Goal: Task Accomplishment & Management: Manage account settings

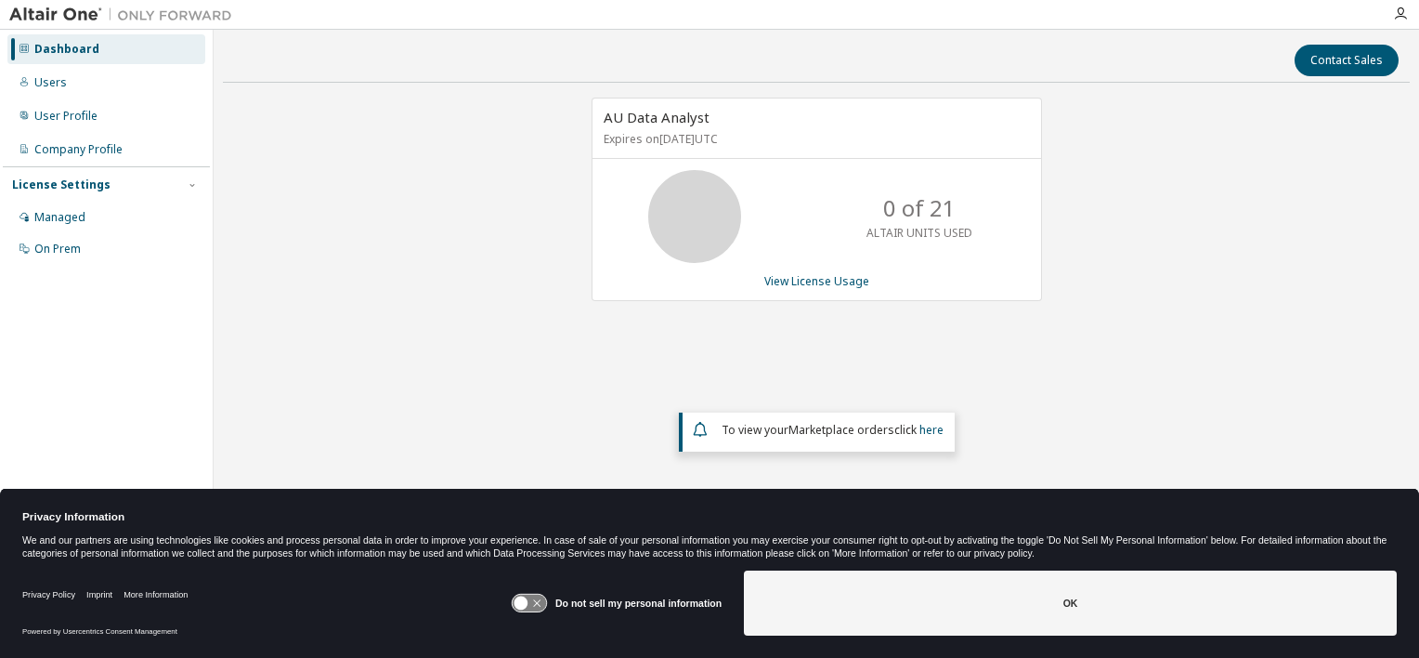
click at [1216, 250] on div "AU Data Analyst Expires on September 27, 2025 UTC 0 of 21 ALTAIR UNITS USED Vie…" at bounding box center [816, 311] width 1187 height 427
click at [242, 262] on div "AU Data Analyst Expires on September 27, 2025 UTC 0 of 21 ALTAIR UNITS USED Vie…" at bounding box center [816, 311] width 1187 height 427
click at [320, 204] on div "AU Data Analyst Expires on September 27, 2025 UTC 0 of 21 ALTAIR UNITS USED Vie…" at bounding box center [816, 311] width 1187 height 427
click at [93, 157] on div "Company Profile" at bounding box center [106, 150] width 198 height 30
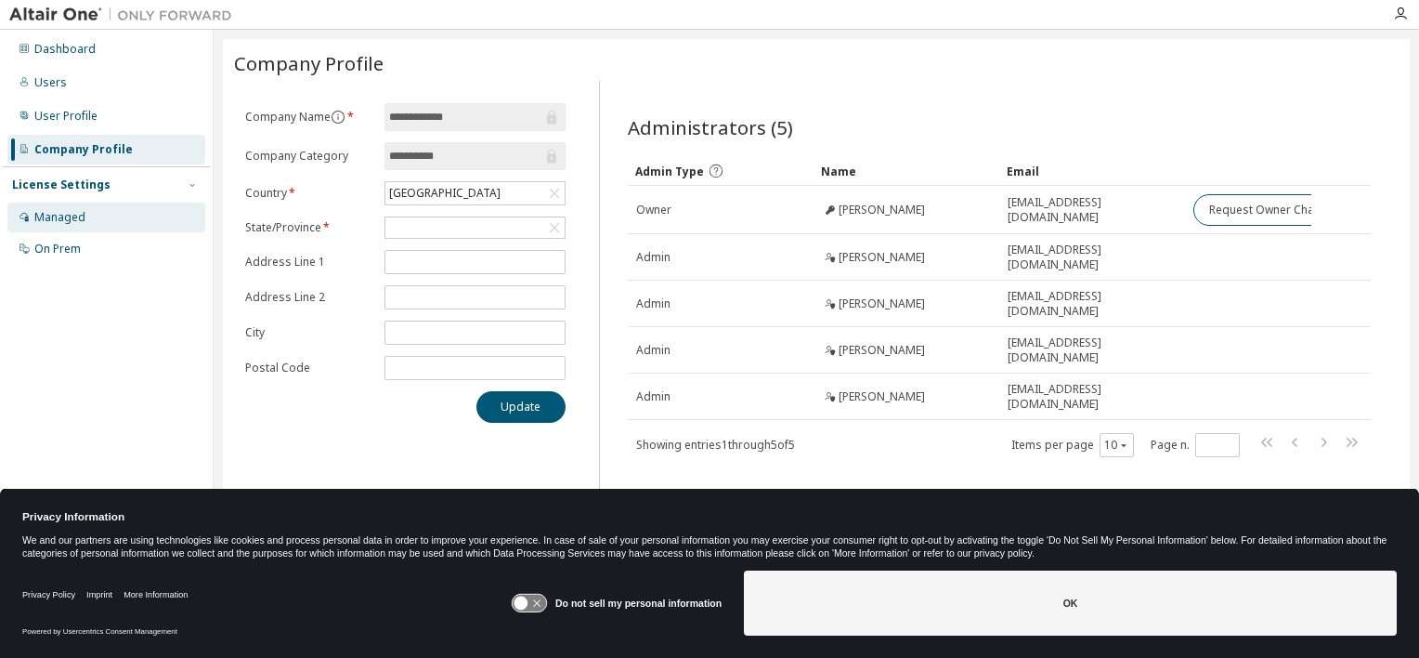
click at [67, 223] on div "Managed" at bounding box center [59, 217] width 51 height 15
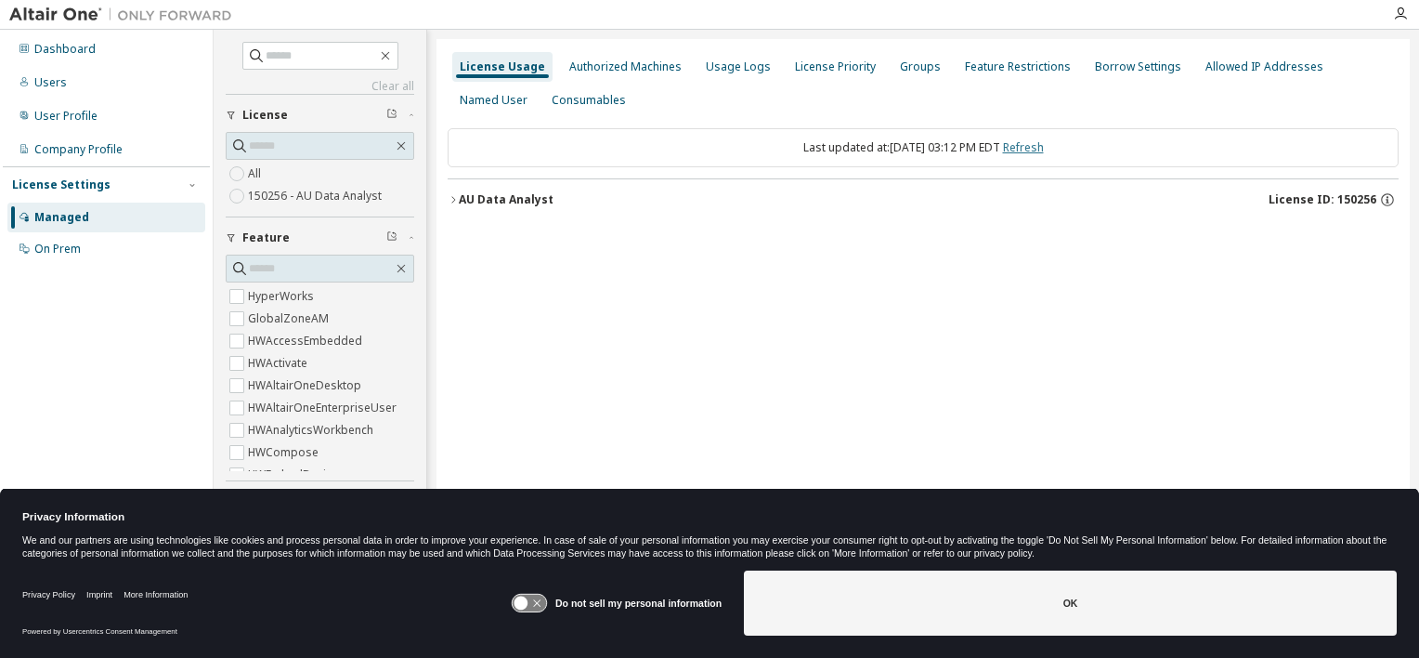
click at [1025, 146] on link "Refresh" at bounding box center [1023, 147] width 41 height 16
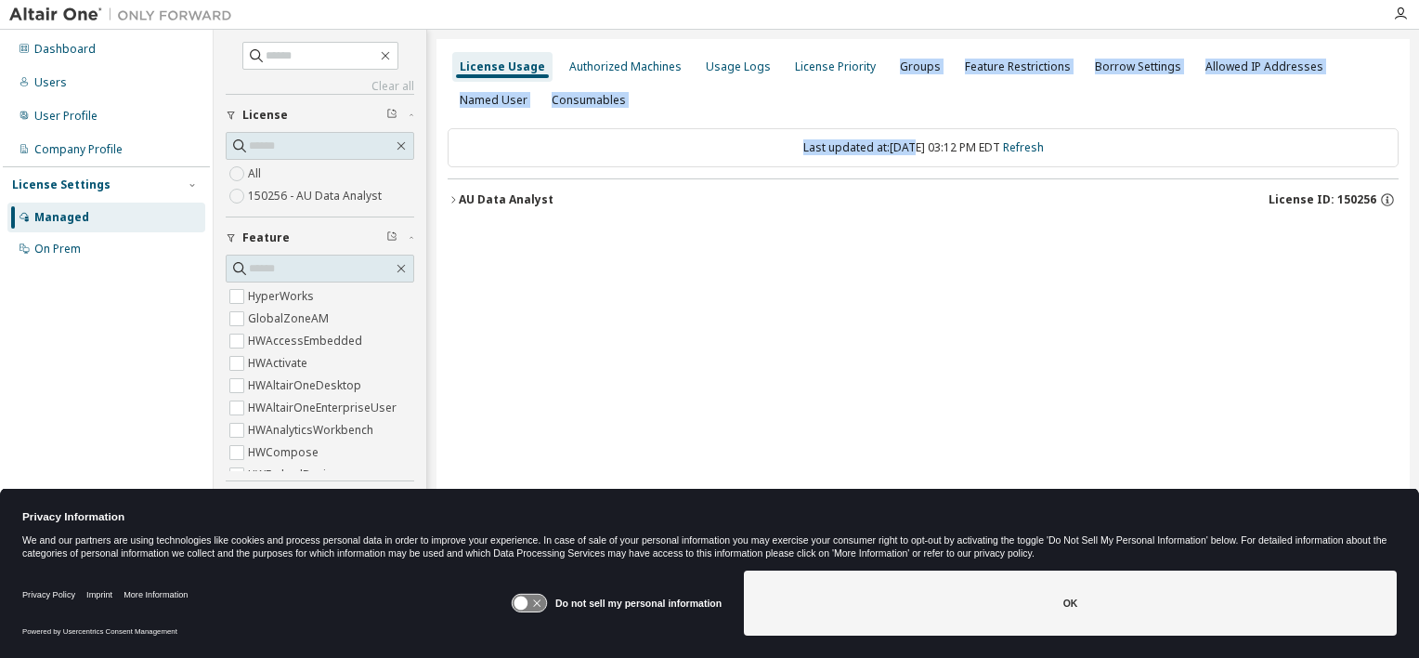
click at [884, 123] on div "License Usage Authorized Machines Usage Logs License Priority Groups Feature Re…" at bounding box center [923, 316] width 973 height 555
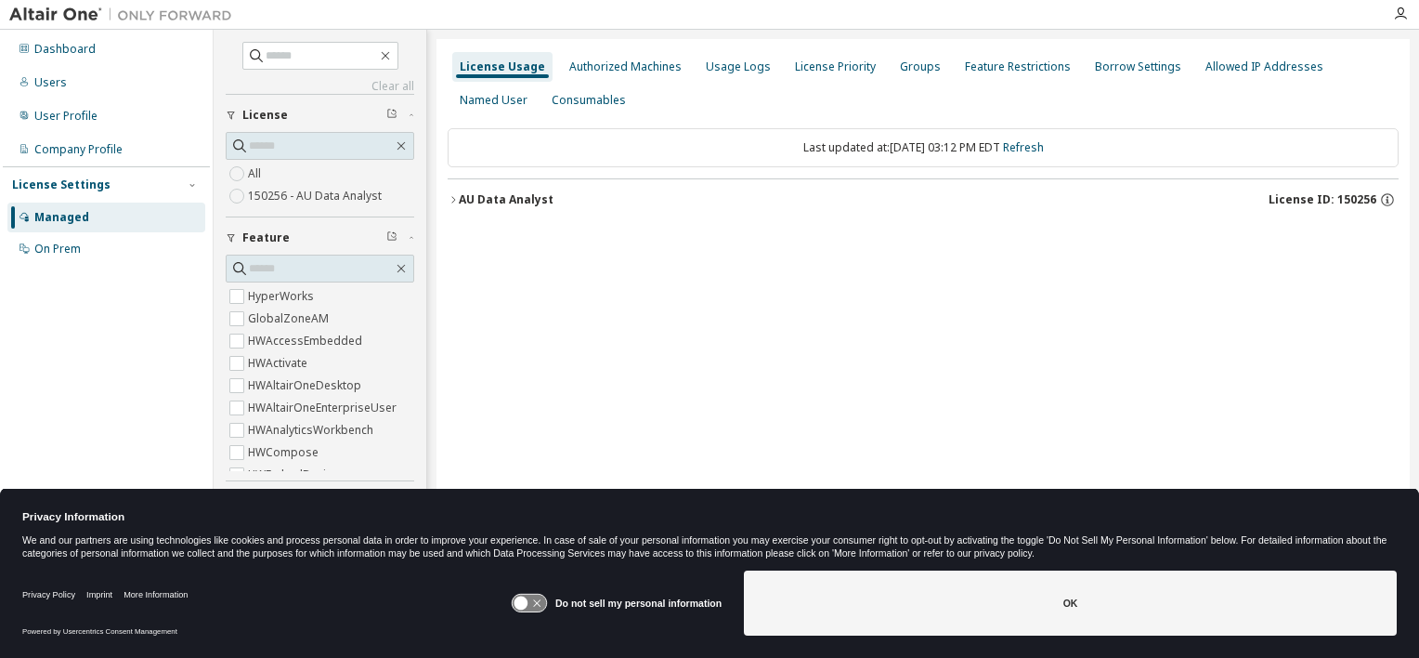
click at [643, 104] on div "License Usage Authorized Machines Usage Logs License Priority Groups Feature Re…" at bounding box center [923, 83] width 951 height 67
click at [643, 93] on div "License Usage Authorized Machines Usage Logs License Priority Groups Feature Re…" at bounding box center [923, 83] width 951 height 67
click at [594, 69] on div "Authorized Machines" at bounding box center [625, 66] width 112 height 15
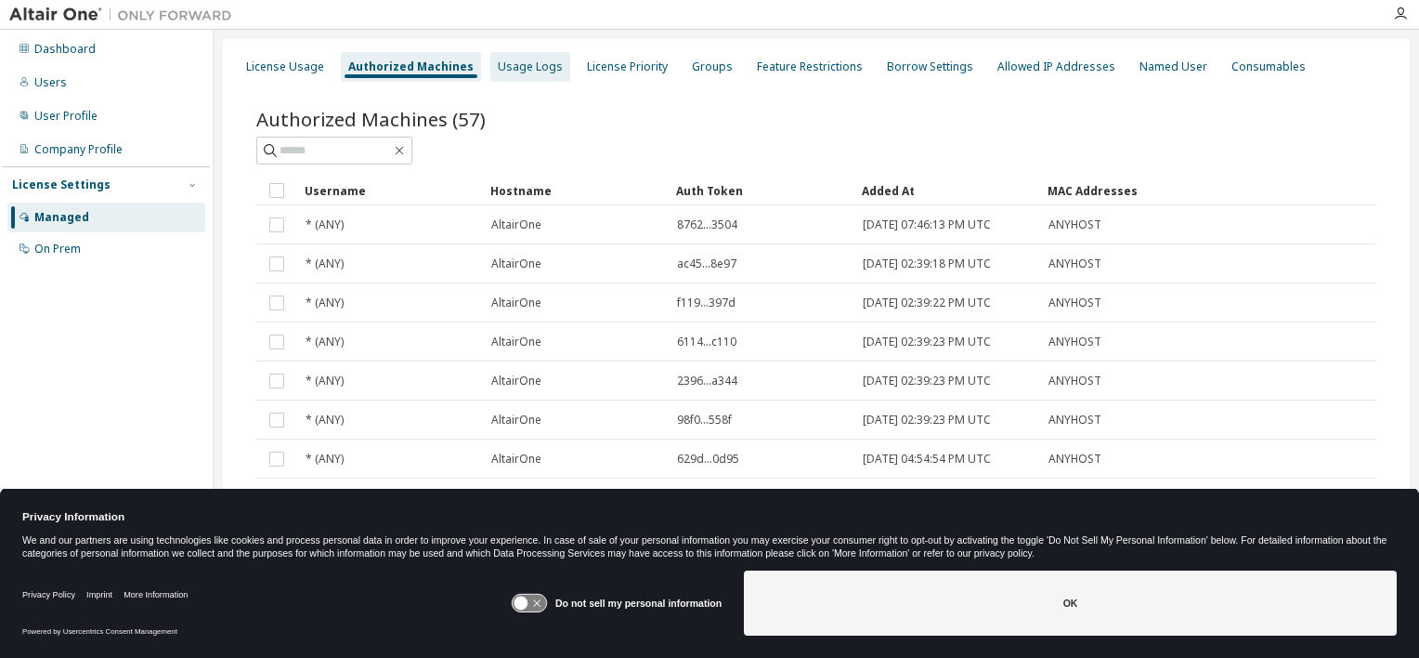
click at [520, 74] on div "Usage Logs" at bounding box center [530, 67] width 80 height 30
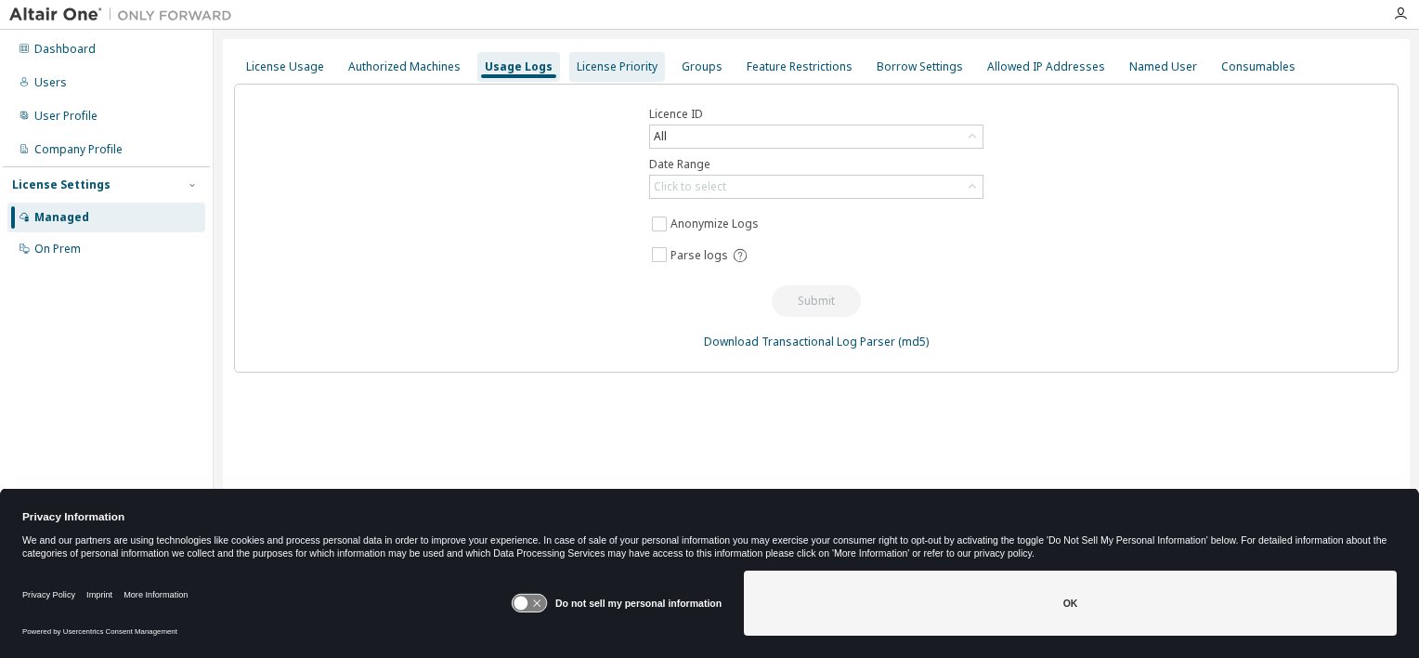
click at [605, 73] on div "License Priority" at bounding box center [617, 66] width 81 height 15
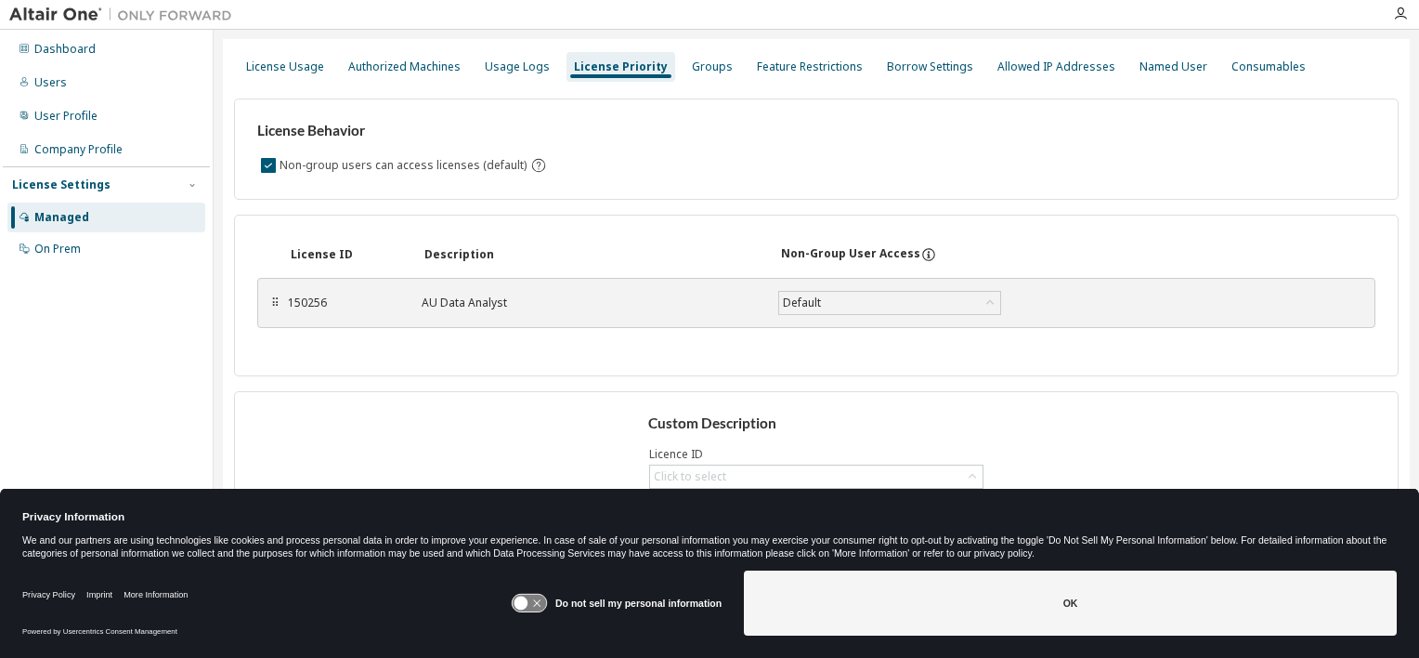
click at [699, 178] on div "License Behavior Non-group users can access licenses (default)" at bounding box center [816, 148] width 1165 height 101
click at [686, 158] on div "Non-group users can access licenses (default)" at bounding box center [816, 165] width 1118 height 22
click at [528, 606] on icon at bounding box center [522, 603] width 14 height 14
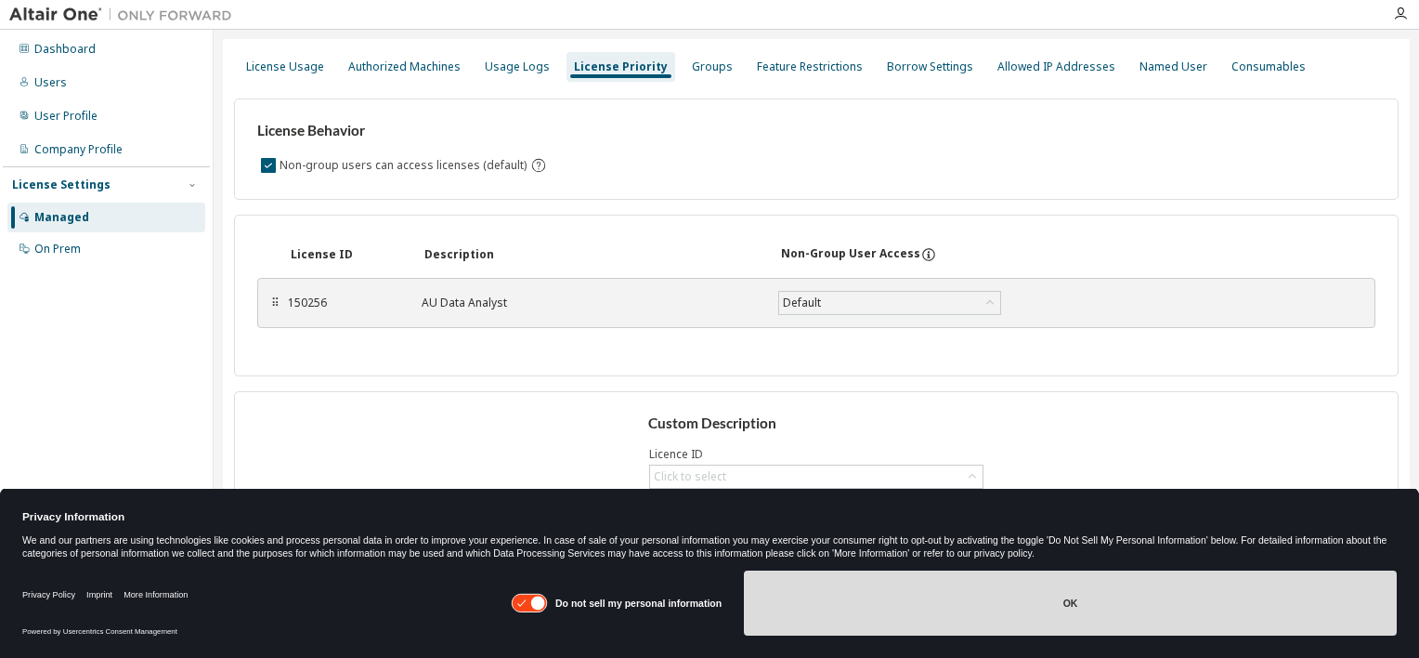
click at [814, 609] on button "OK" at bounding box center [1070, 602] width 653 height 65
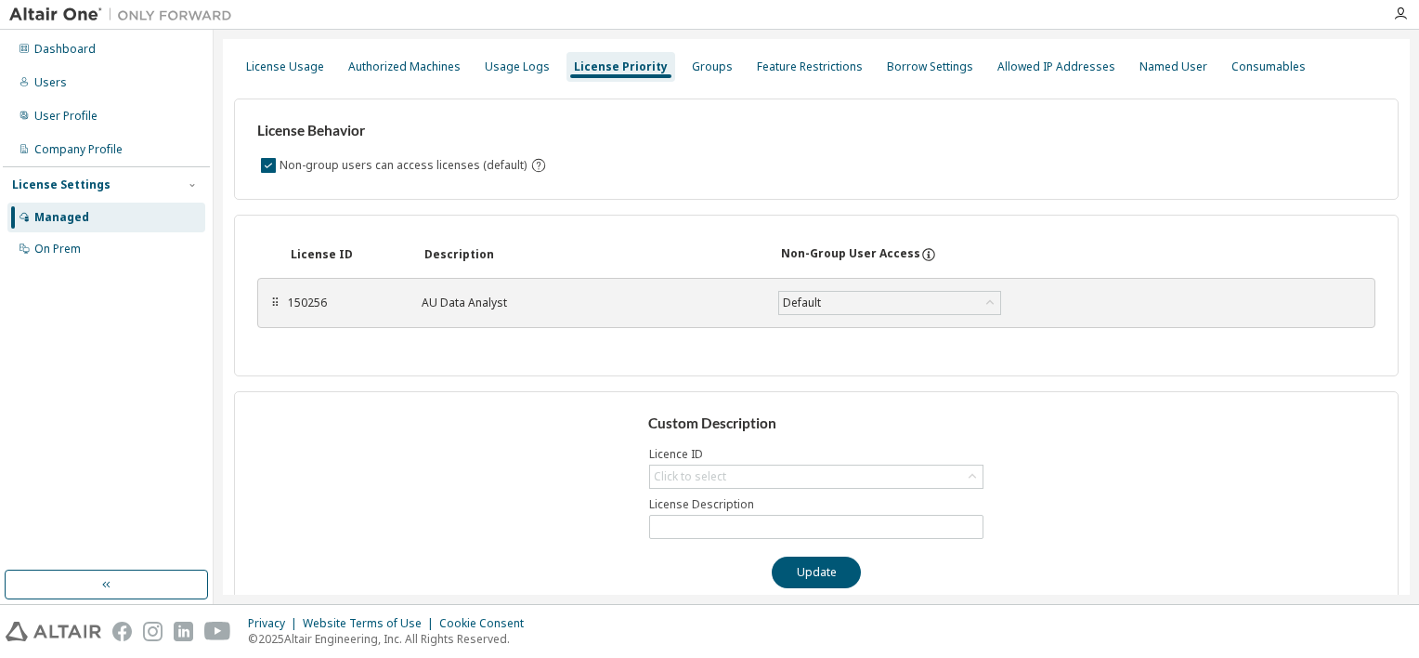
click at [425, 398] on div "Custom Description Licence ID Click to select License Description Update" at bounding box center [816, 501] width 1165 height 220
click at [692, 72] on div "Groups" at bounding box center [712, 66] width 41 height 15
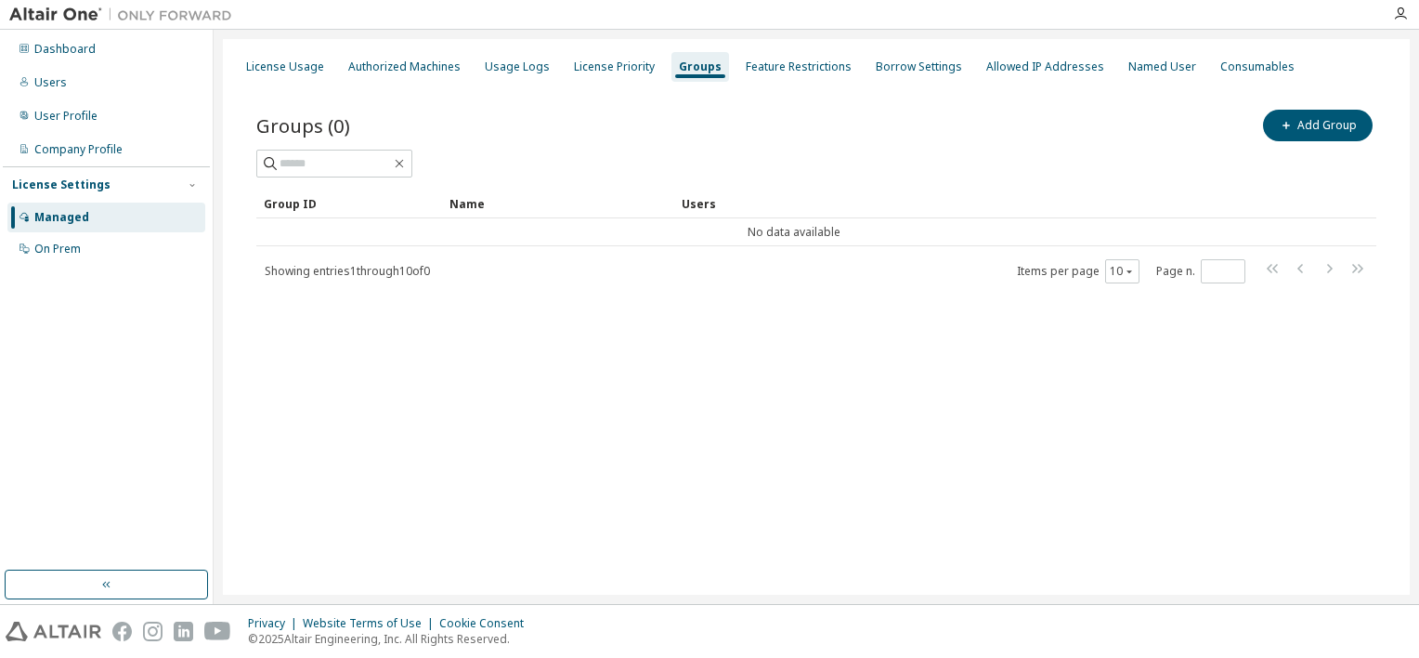
click at [699, 130] on div "Groups (0) Add Group" at bounding box center [816, 125] width 1120 height 39
click at [772, 71] on div "Feature Restrictions" at bounding box center [799, 66] width 106 height 15
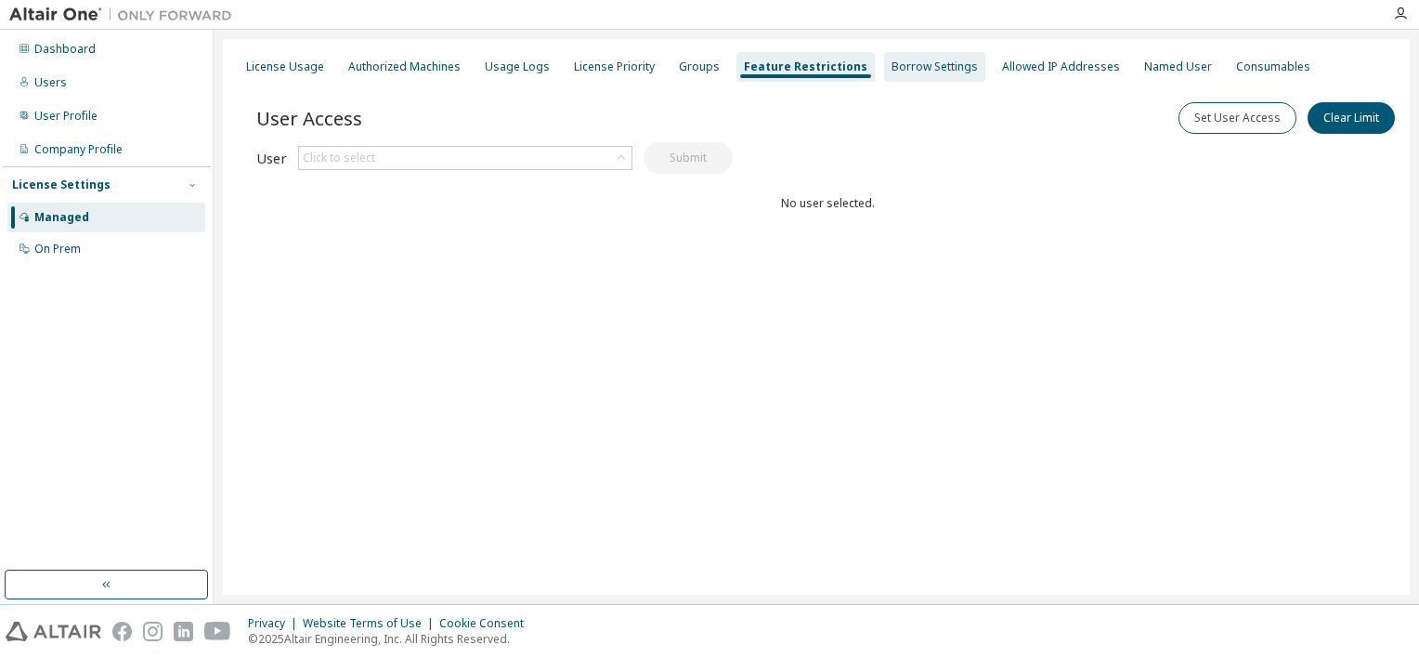
click at [905, 63] on div "Borrow Settings" at bounding box center [935, 66] width 86 height 15
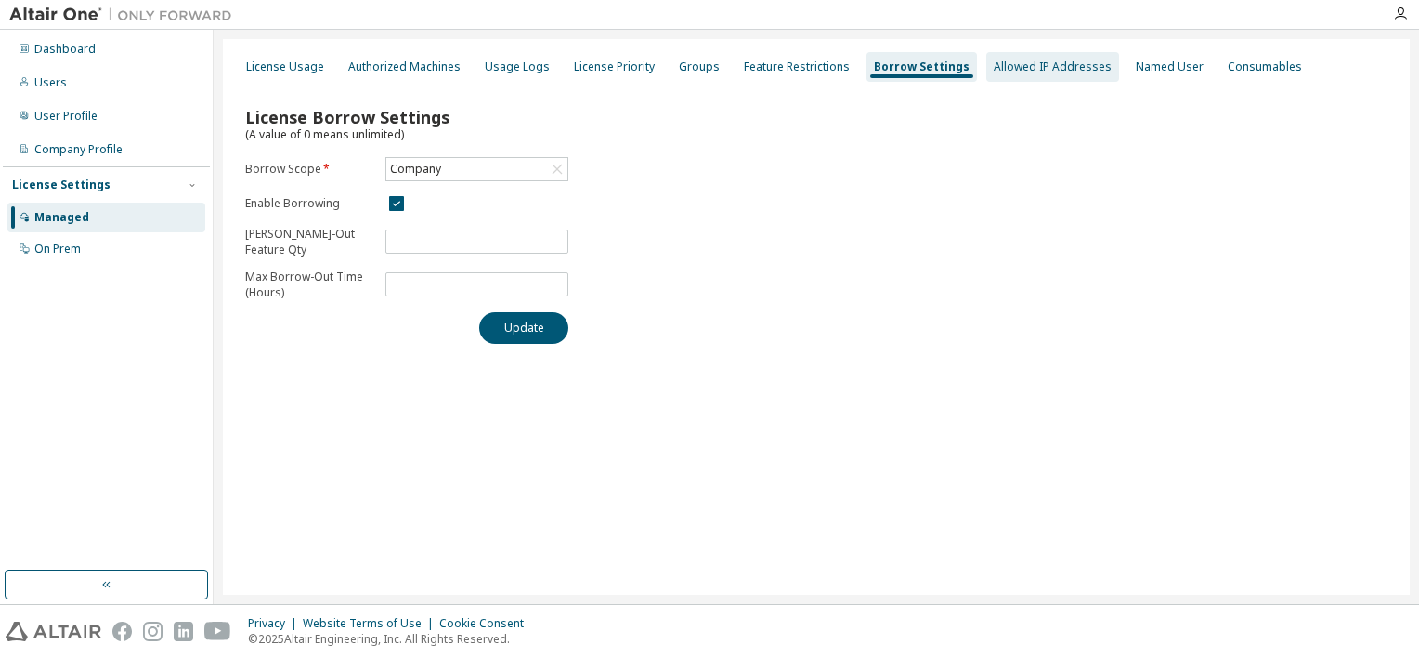
click at [1011, 59] on div "Allowed IP Addresses" at bounding box center [1053, 66] width 118 height 15
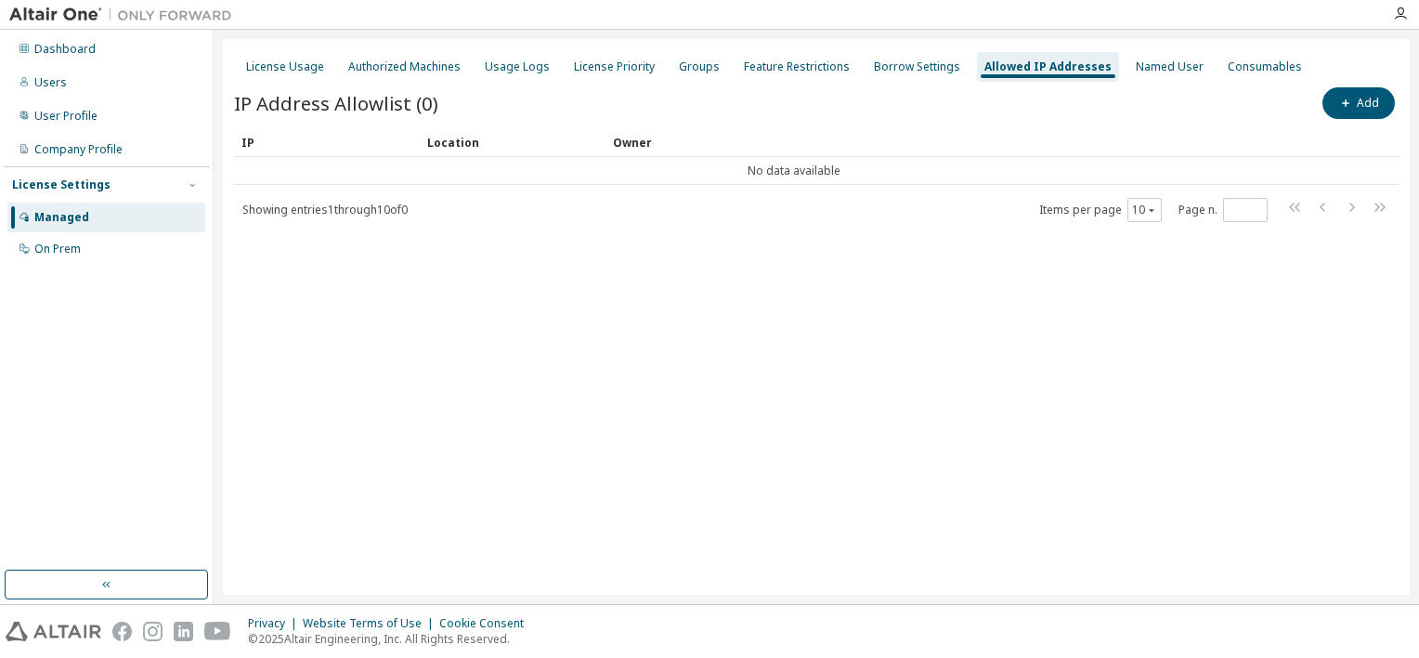
click at [1012, 108] on div "Add" at bounding box center [1107, 103] width 582 height 39
click at [1136, 71] on div "Named User" at bounding box center [1170, 66] width 68 height 15
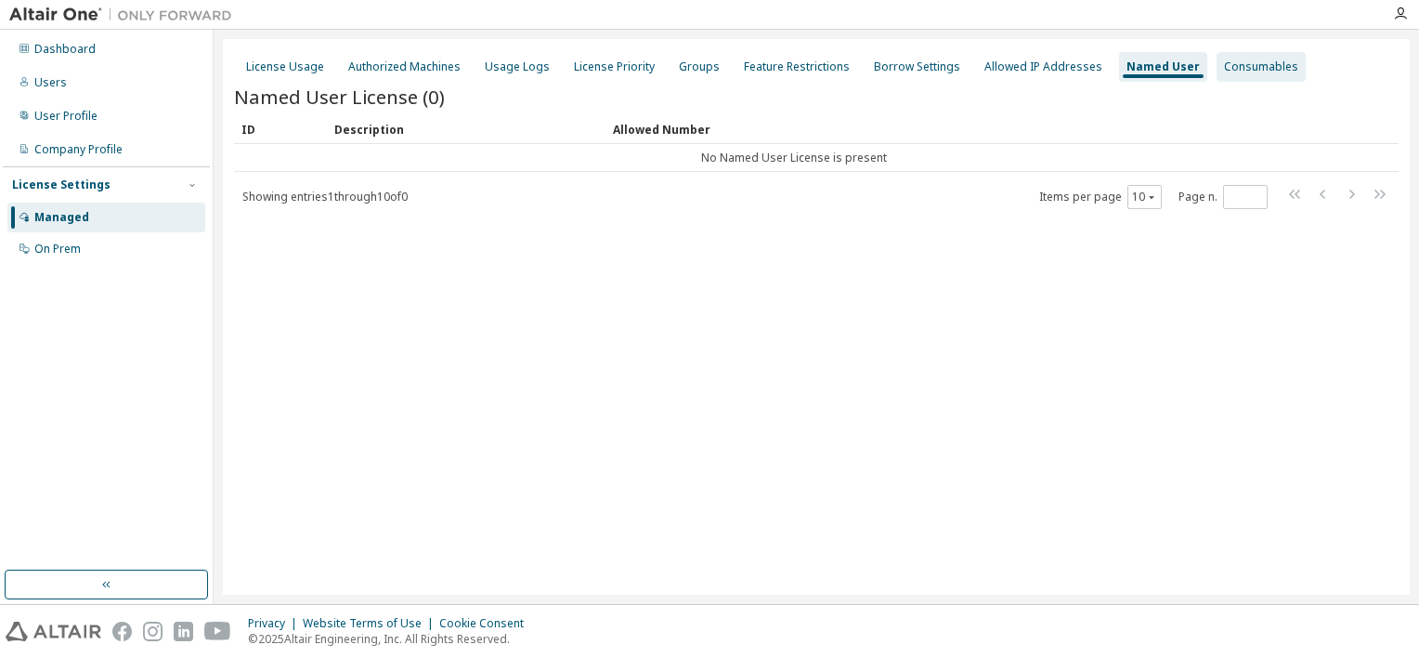
click at [1247, 69] on div "Consumables" at bounding box center [1261, 66] width 74 height 15
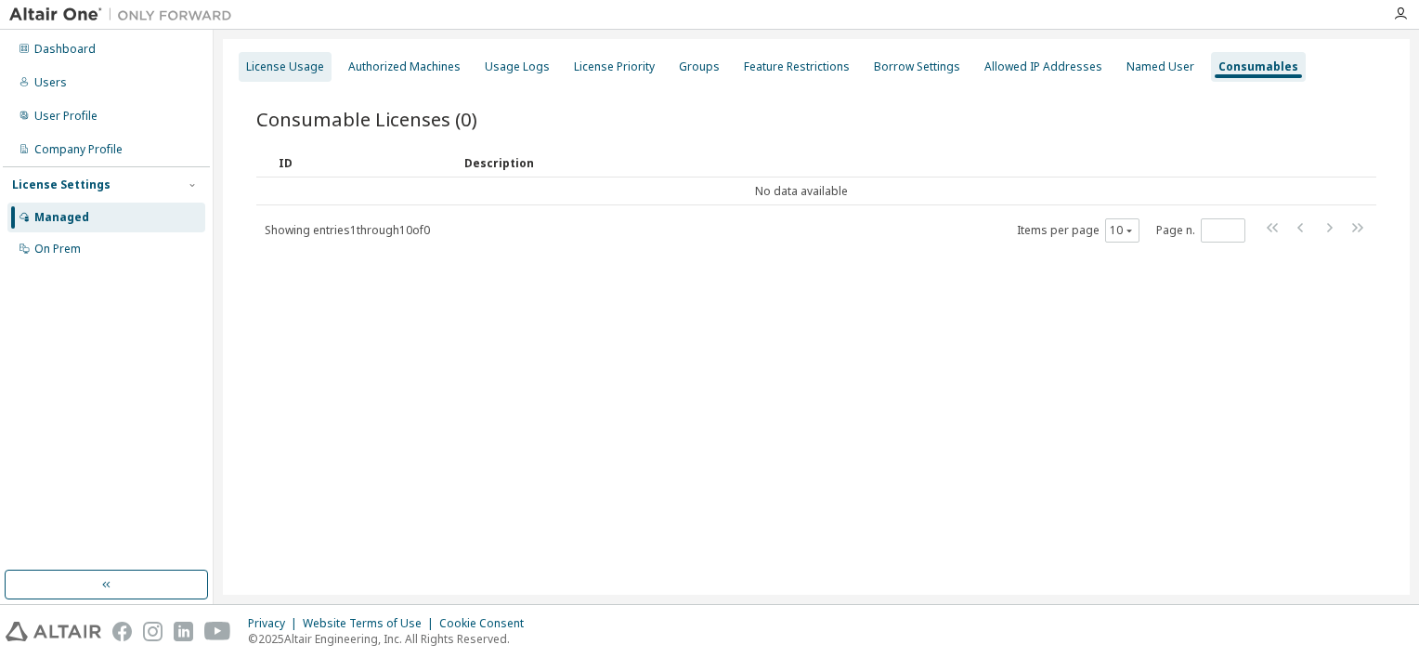
click at [267, 59] on div "License Usage" at bounding box center [285, 67] width 93 height 30
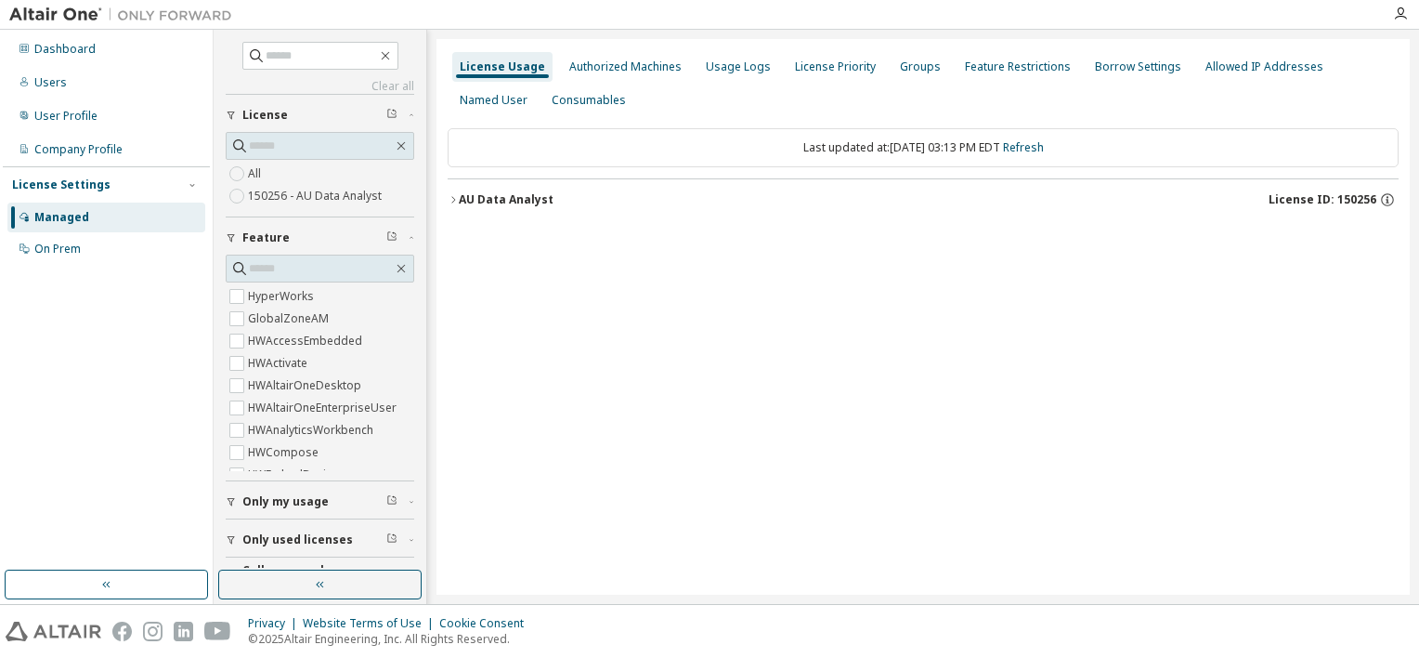
click at [325, 194] on label "150256 - AU Data Analyst" at bounding box center [316, 196] width 137 height 22
click at [669, 301] on div "License Usage Authorized Machines Usage Logs License Priority Groups Feature Re…" at bounding box center [923, 316] width 973 height 555
click at [452, 201] on icon "button" at bounding box center [453, 199] width 11 height 11
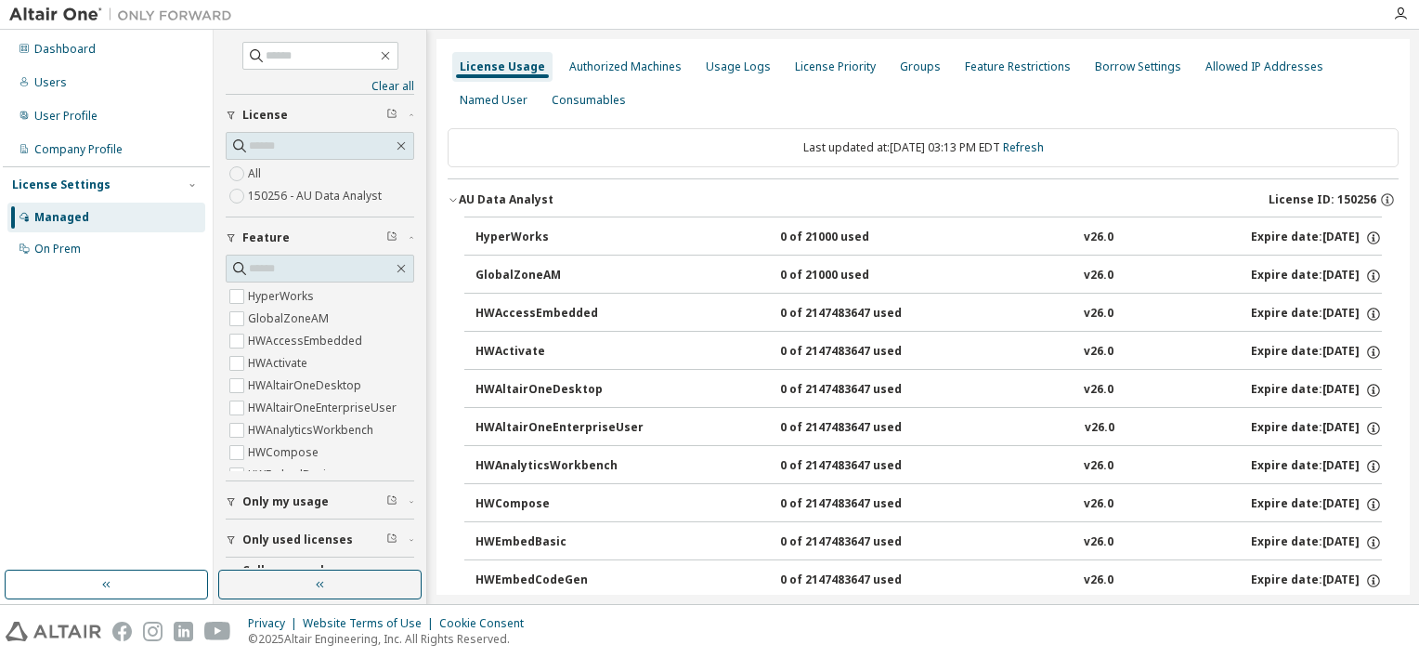
click at [458, 198] on icon "button" at bounding box center [453, 199] width 11 height 11
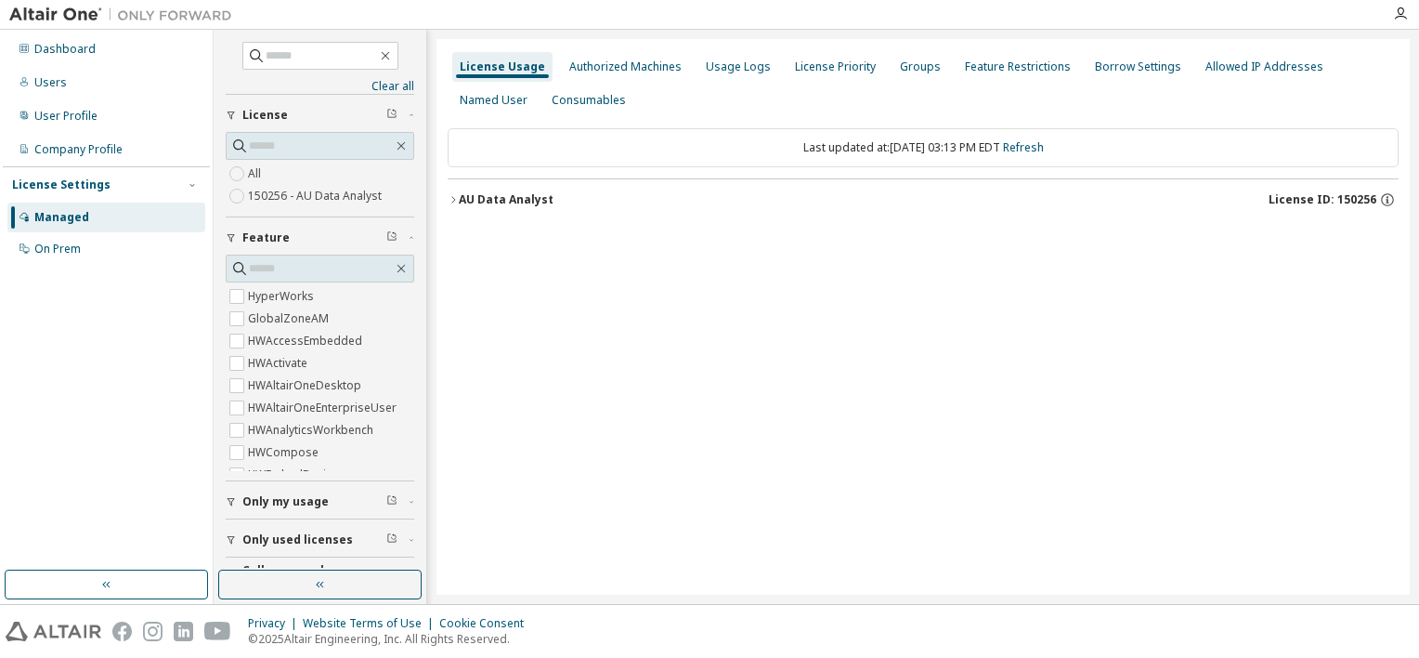
click at [798, 373] on div "License Usage Authorized Machines Usage Logs License Priority Groups Feature Re…" at bounding box center [923, 316] width 973 height 555
click at [101, 341] on div "Dashboard Users User Profile Company Profile License Settings Managed On Prem" at bounding box center [106, 300] width 207 height 535
click at [58, 11] on img at bounding box center [125, 15] width 232 height 19
click at [45, 38] on div "Dashboard" at bounding box center [106, 49] width 198 height 30
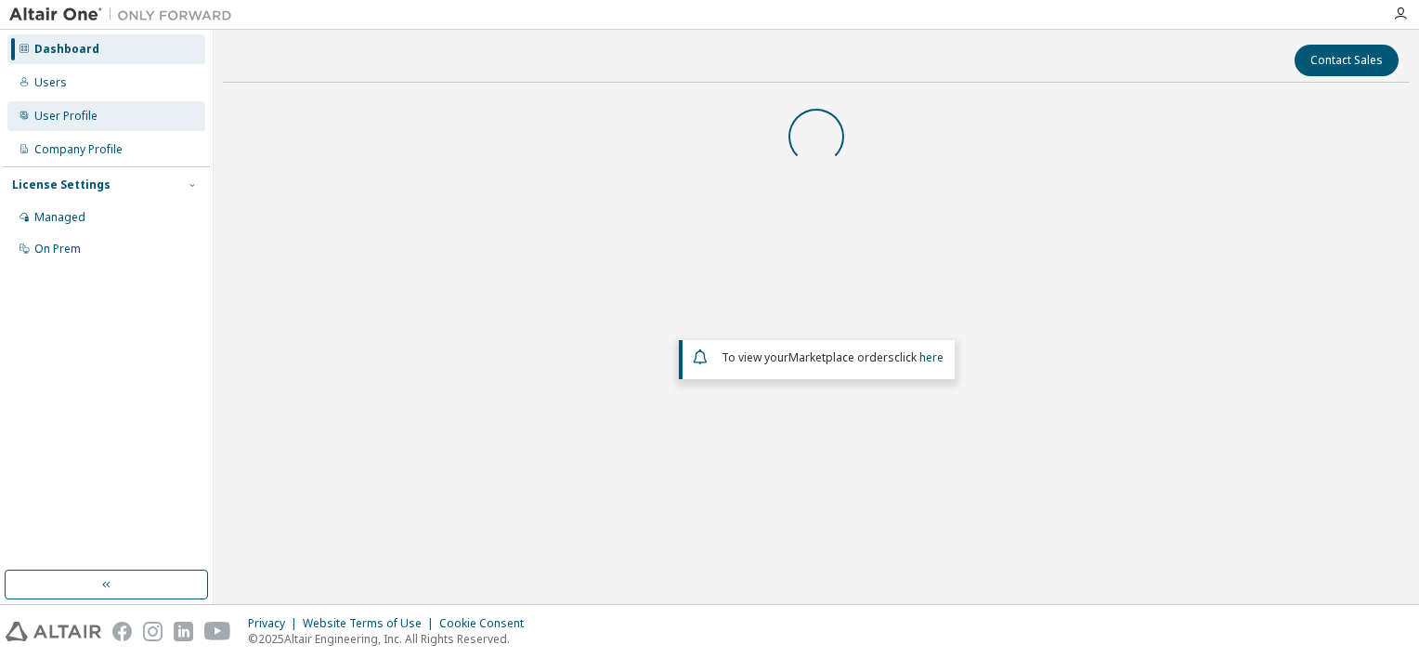
click at [56, 123] on div "User Profile" at bounding box center [65, 116] width 63 height 15
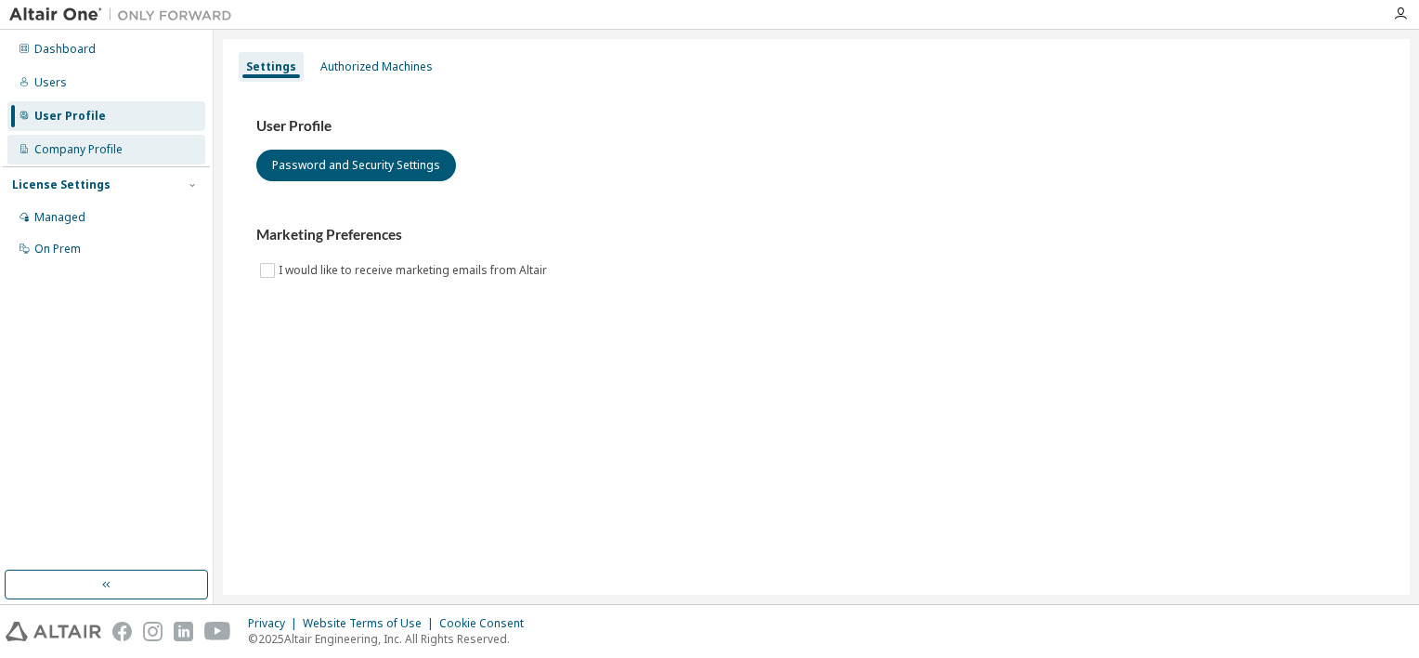
click at [56, 154] on div "Company Profile" at bounding box center [78, 149] width 88 height 15
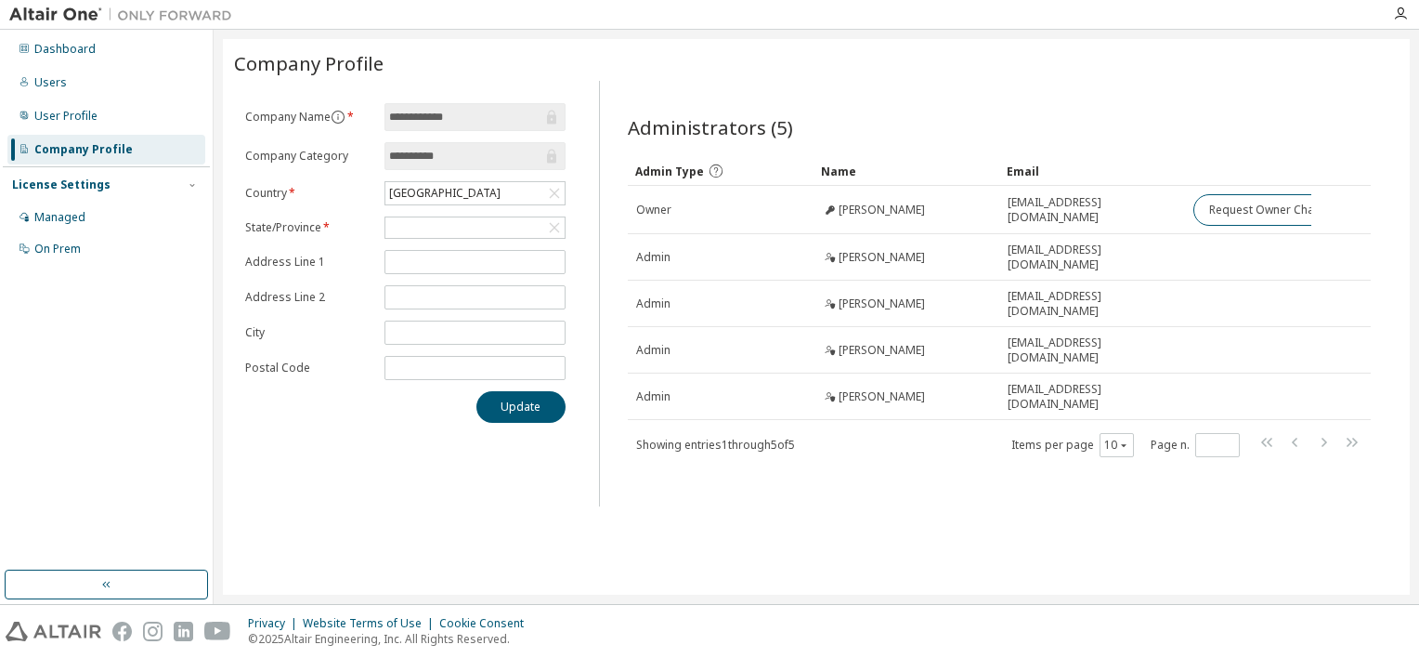
click at [890, 538] on div "**********" at bounding box center [816, 316] width 1187 height 555
click at [1017, 532] on div "**********" at bounding box center [816, 316] width 1187 height 555
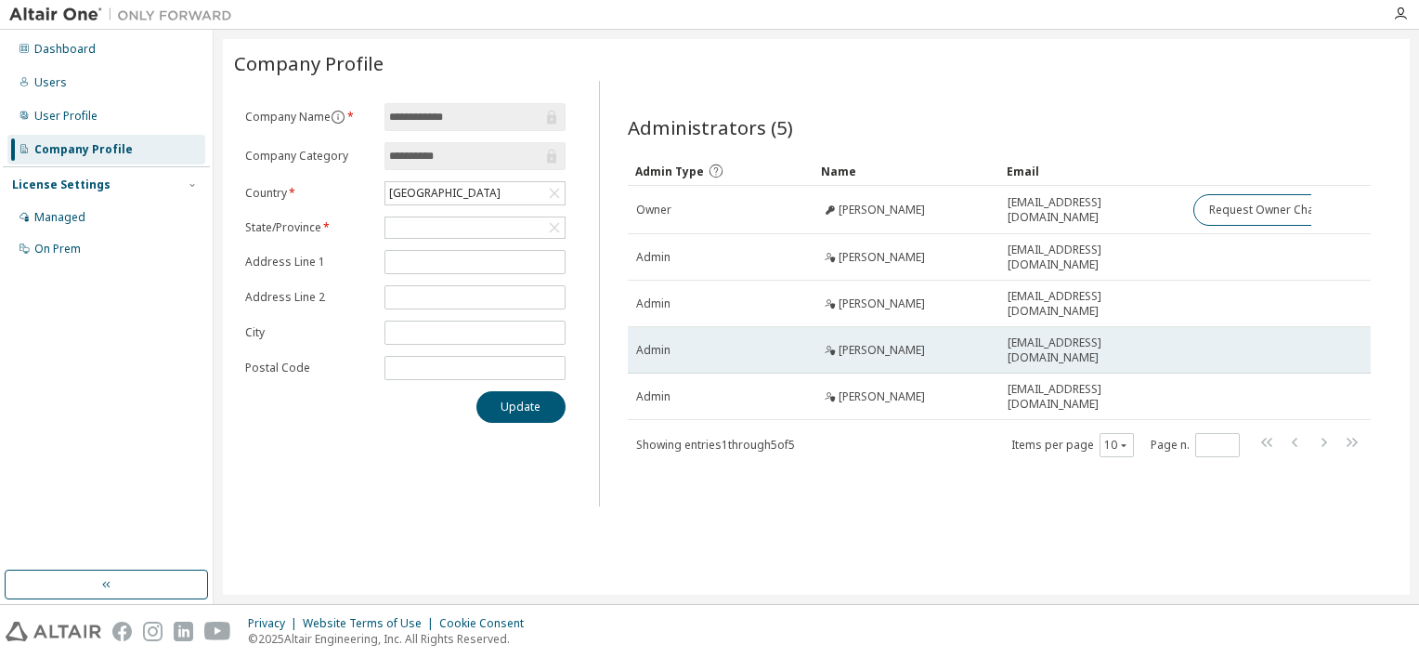
click at [880, 346] on span "Sumit Mondaiyka" at bounding box center [882, 350] width 86 height 15
click at [656, 343] on span "Admin" at bounding box center [653, 350] width 34 height 15
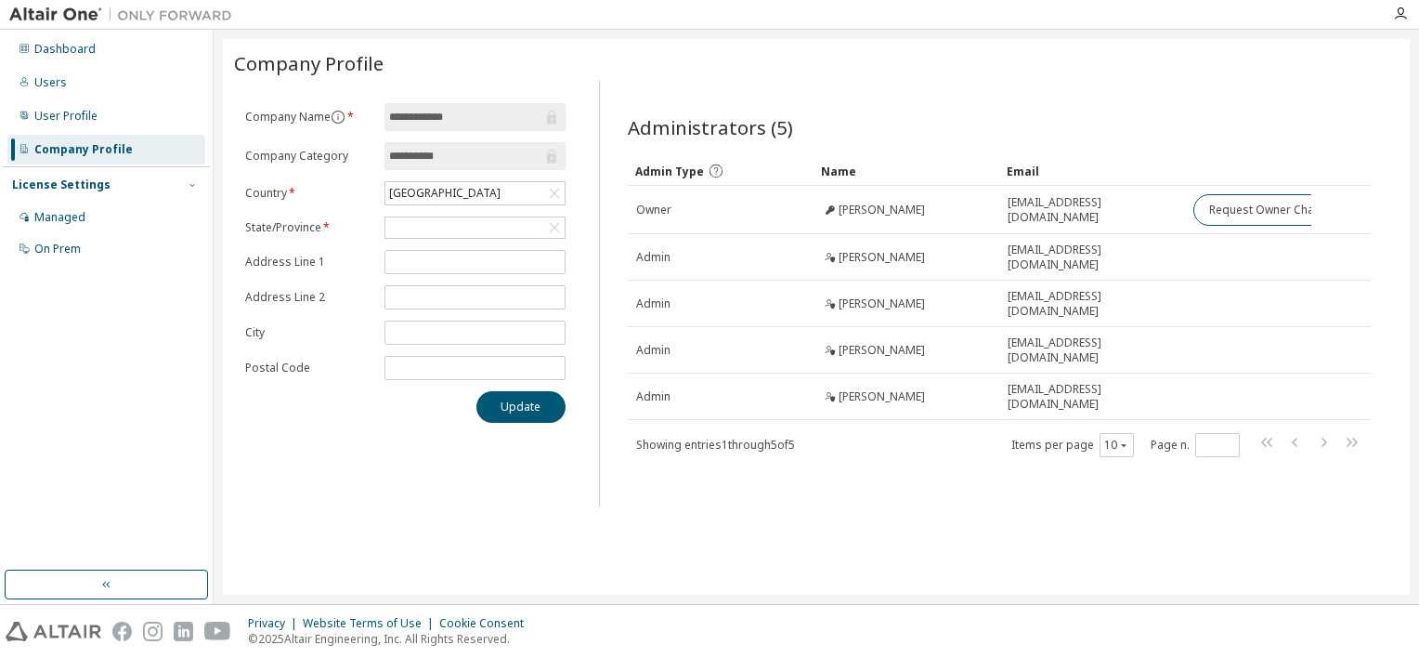
click at [697, 528] on div "**********" at bounding box center [816, 316] width 1187 height 555
click at [89, 115] on div "User Profile" at bounding box center [65, 116] width 63 height 15
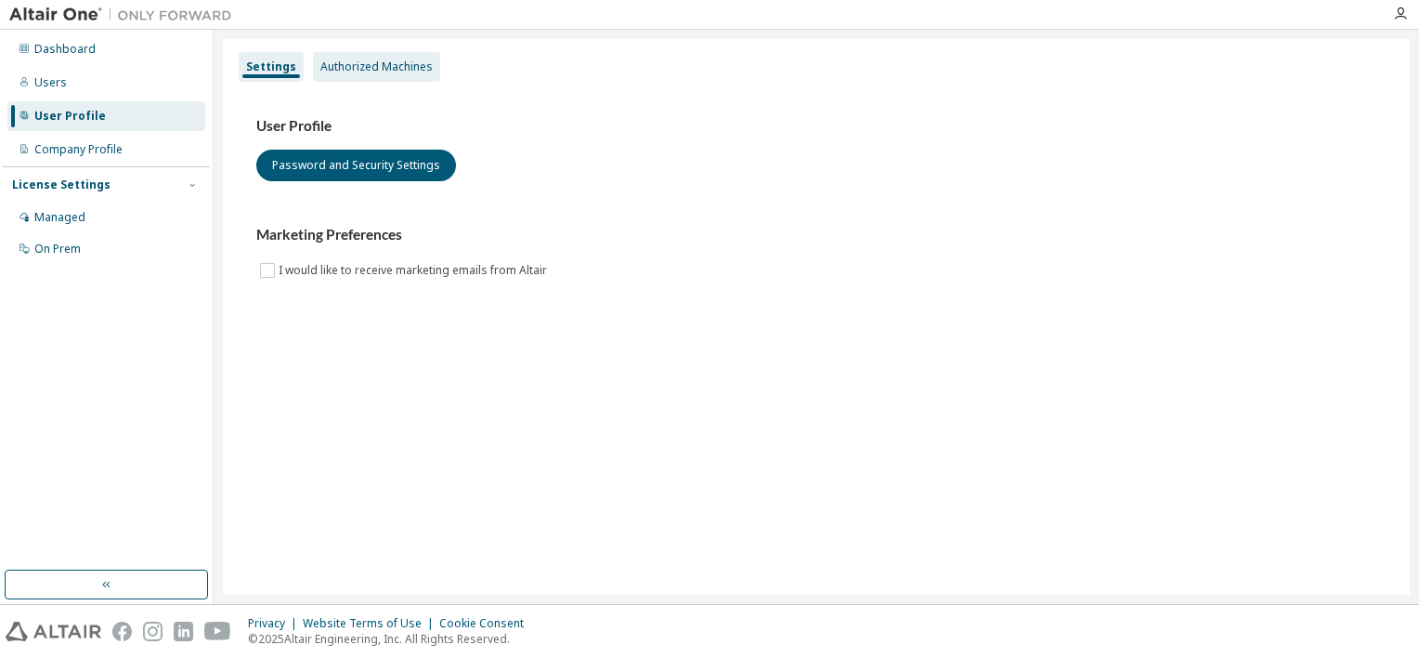
click at [385, 63] on div "Authorized Machines" at bounding box center [376, 66] width 112 height 15
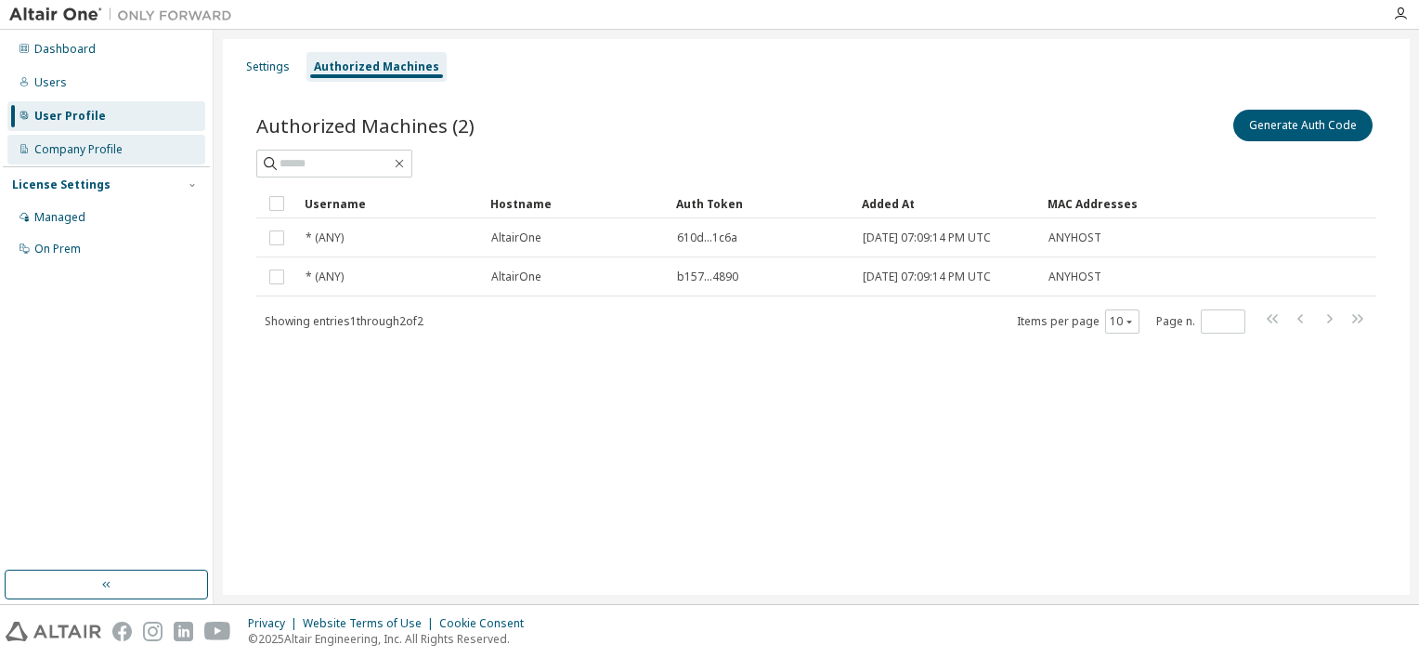
click at [77, 154] on div "Company Profile" at bounding box center [78, 149] width 88 height 15
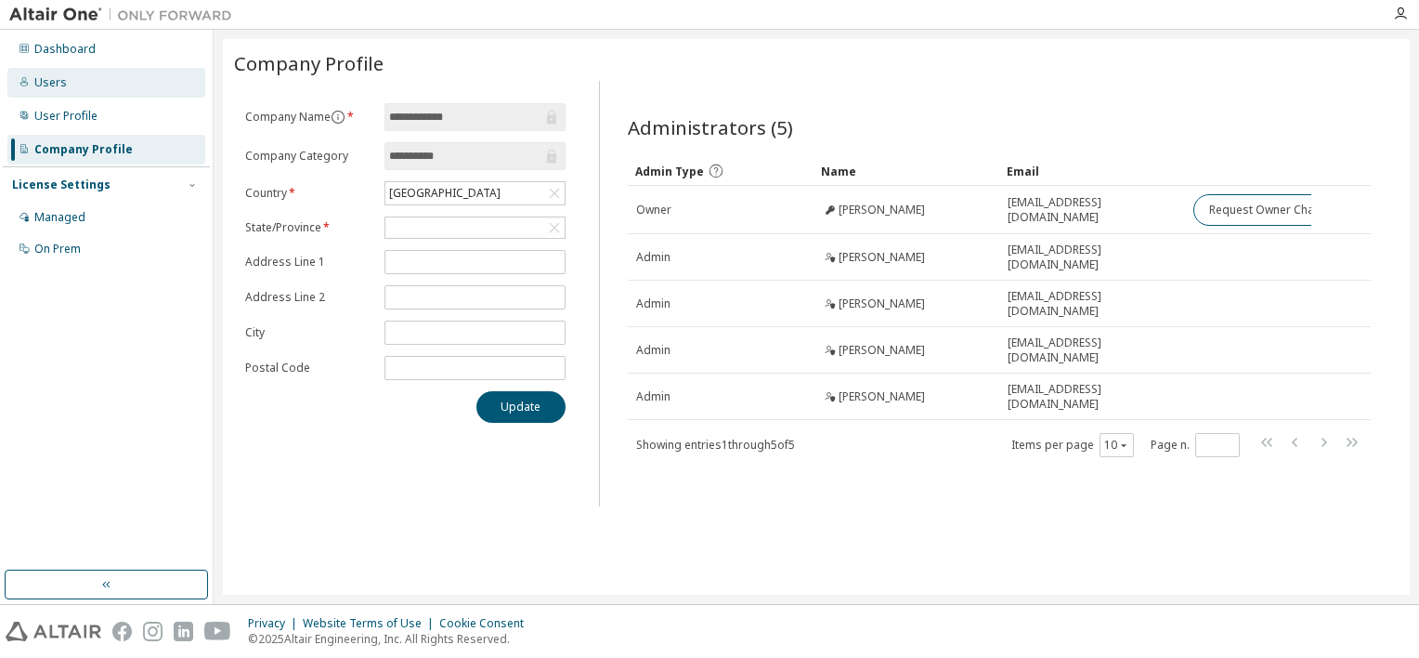
click at [100, 85] on div "Users" at bounding box center [106, 83] width 198 height 30
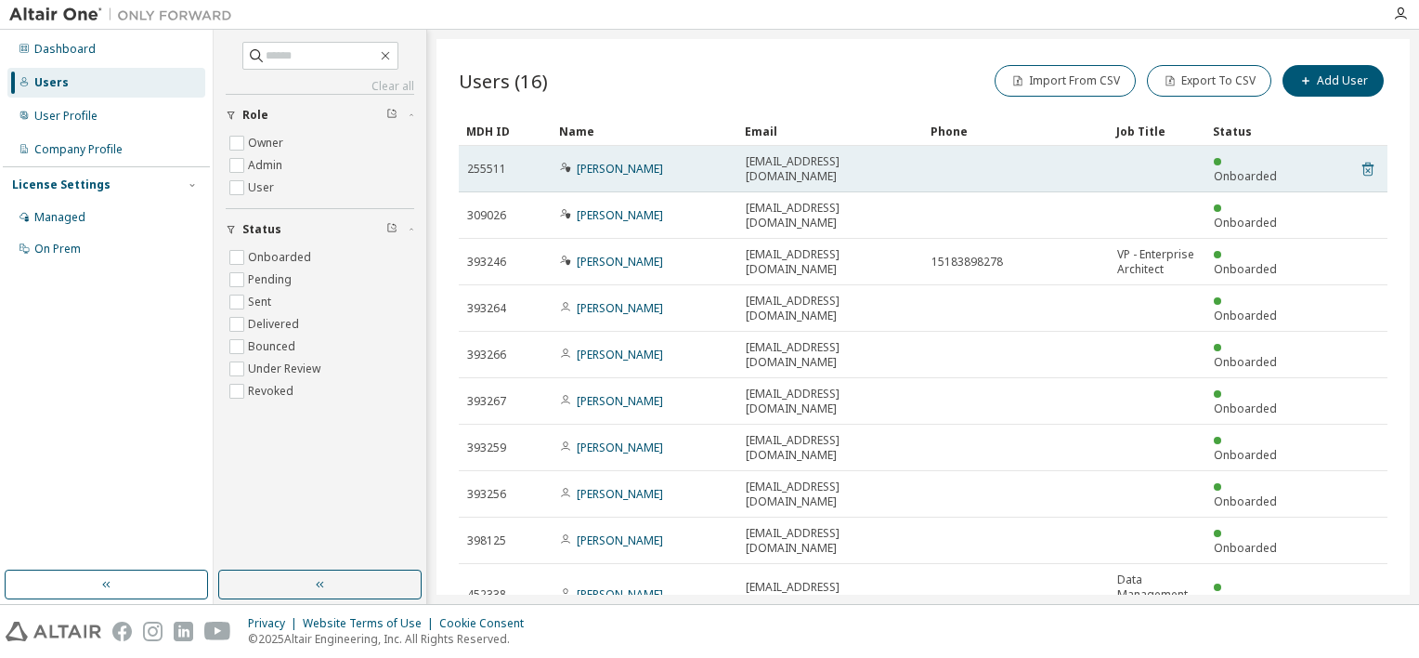
click at [1367, 159] on icon at bounding box center [1368, 169] width 17 height 22
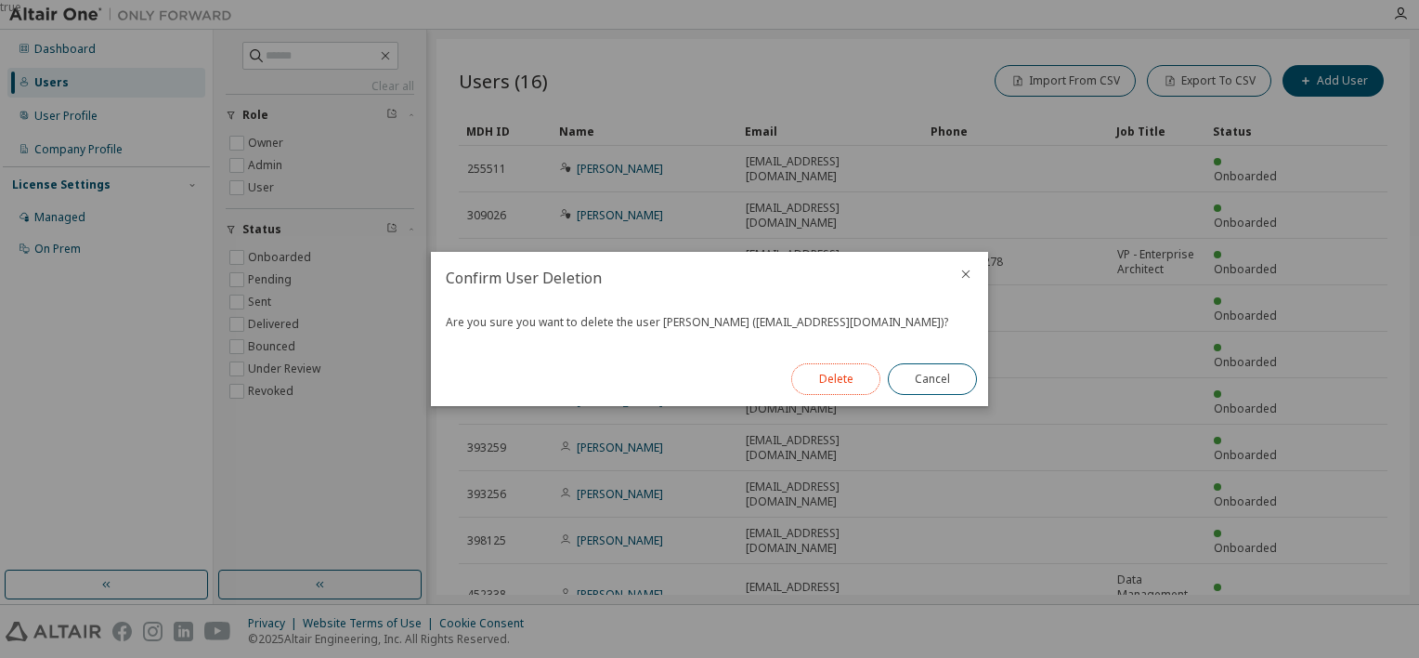
click at [847, 386] on button "Delete" at bounding box center [835, 379] width 89 height 32
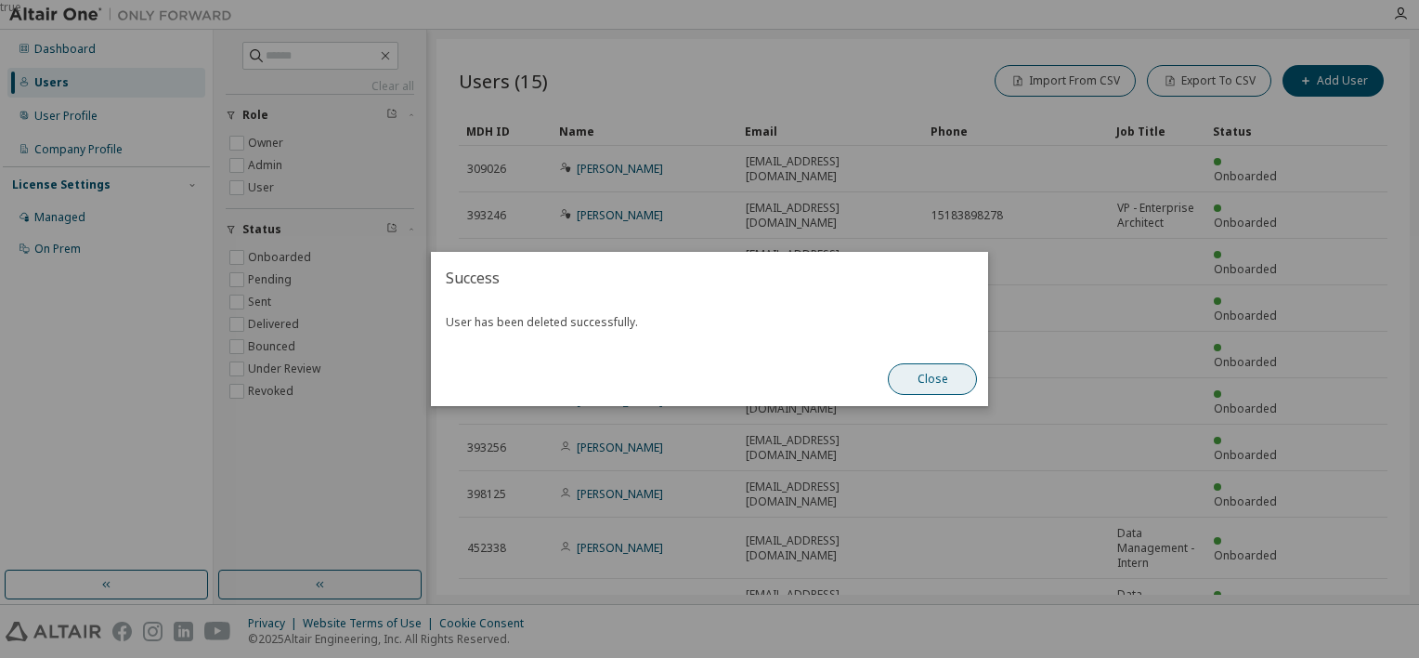
click at [935, 381] on button "Close" at bounding box center [932, 379] width 89 height 32
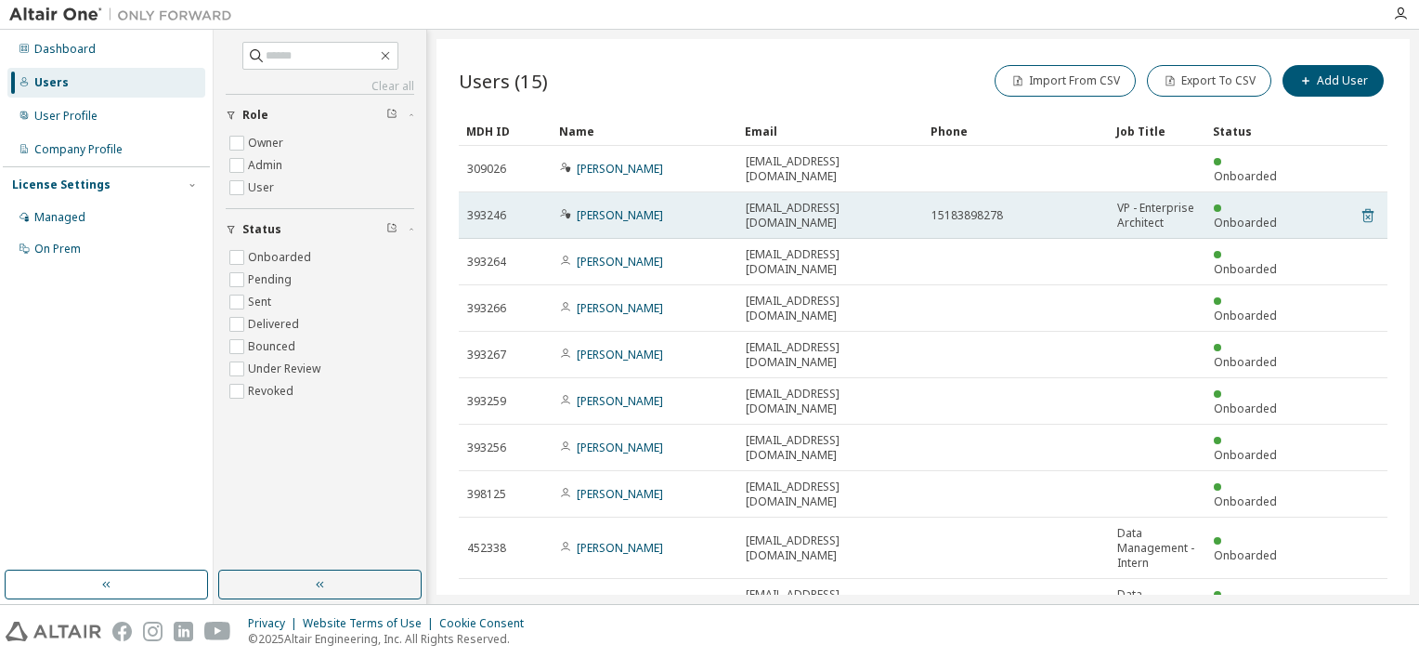
click at [1371, 204] on icon at bounding box center [1368, 215] width 17 height 22
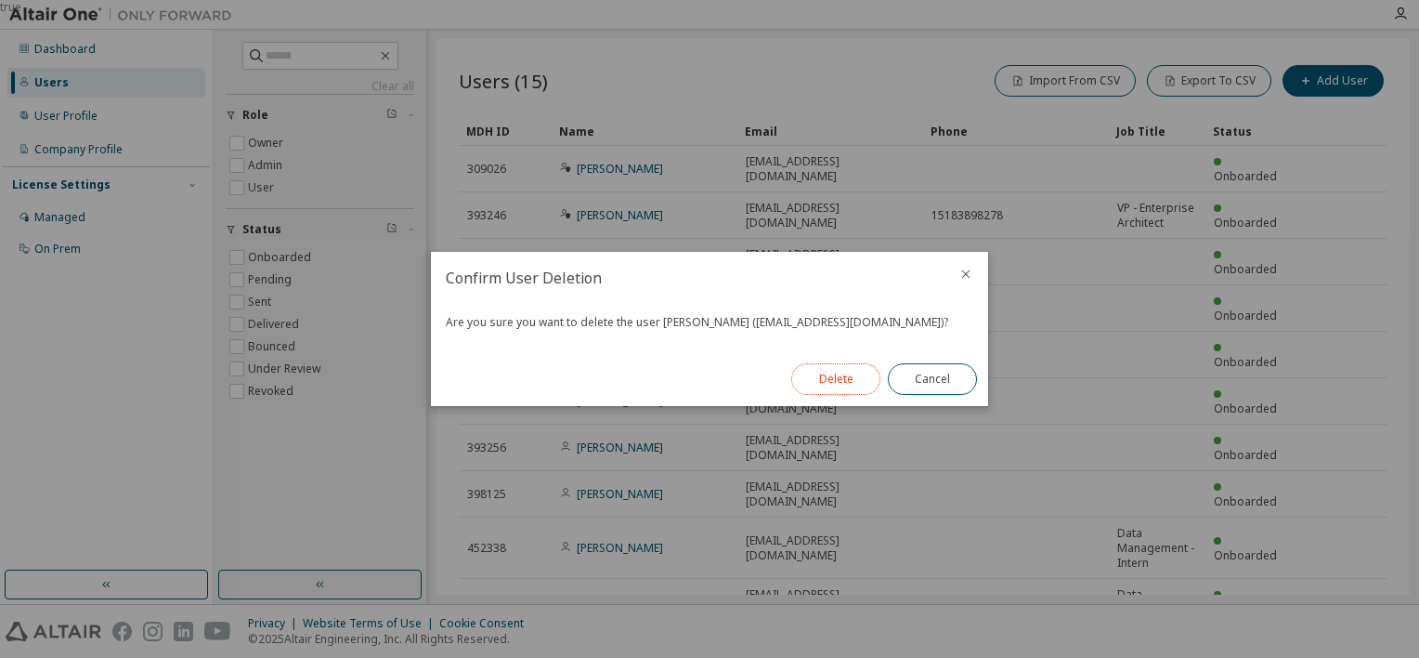
click at [806, 370] on button "Delete" at bounding box center [835, 379] width 89 height 32
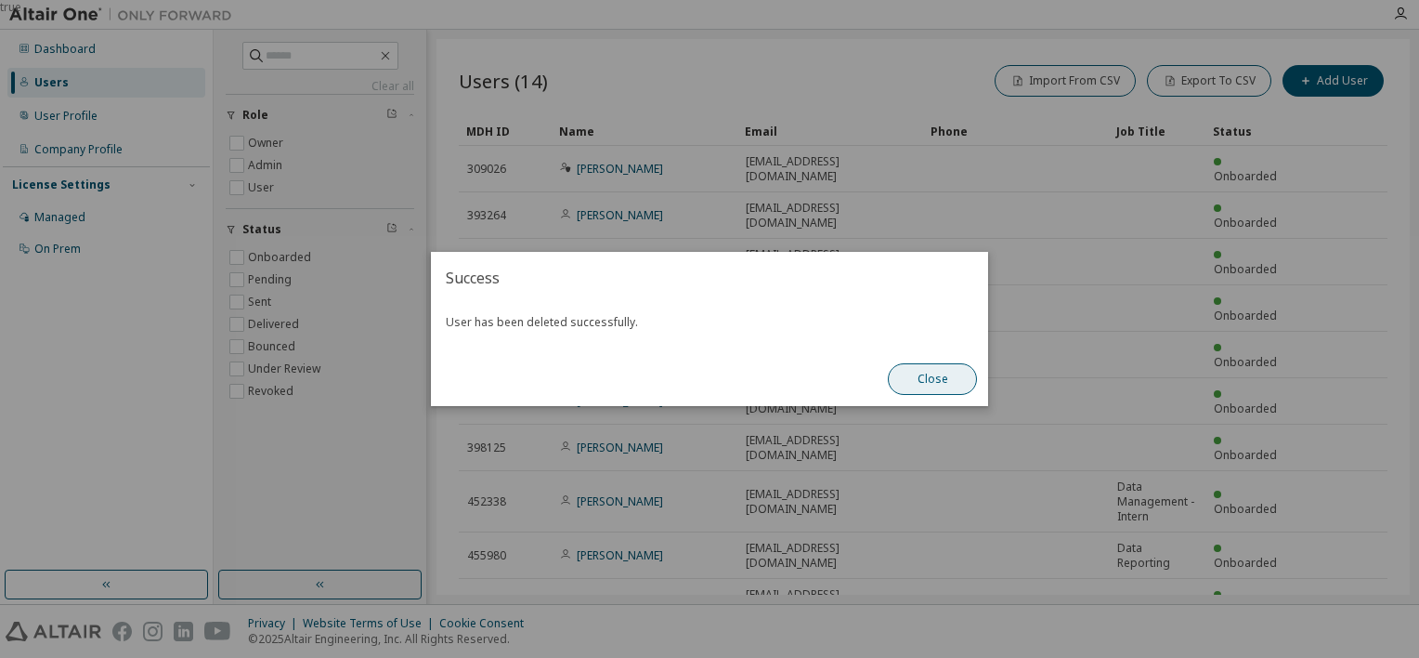
click at [949, 397] on div "Close" at bounding box center [932, 379] width 111 height 54
click at [951, 381] on button "Close" at bounding box center [932, 379] width 89 height 32
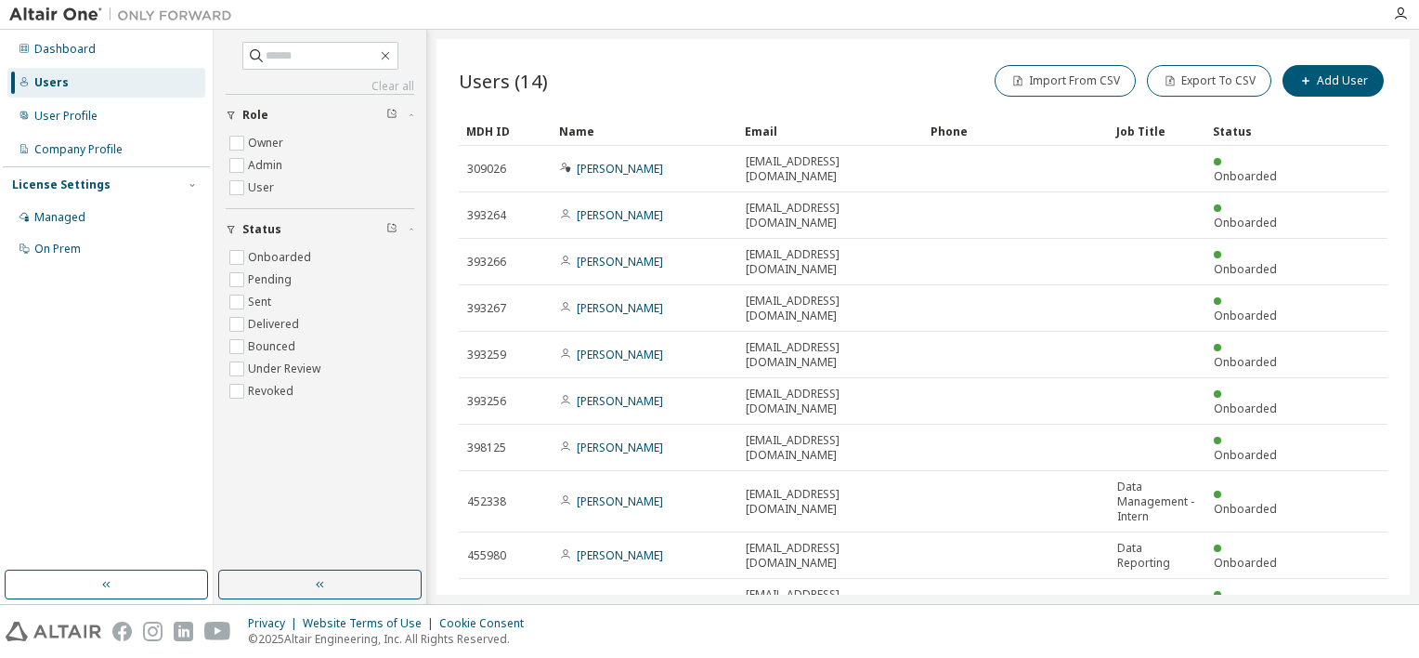
click at [868, 636] on div "Showing entries 1 through 10 of 14 Items per page 10 Page n. *" at bounding box center [923, 649] width 929 height 27
click at [85, 117] on div "User Profile" at bounding box center [65, 116] width 63 height 15
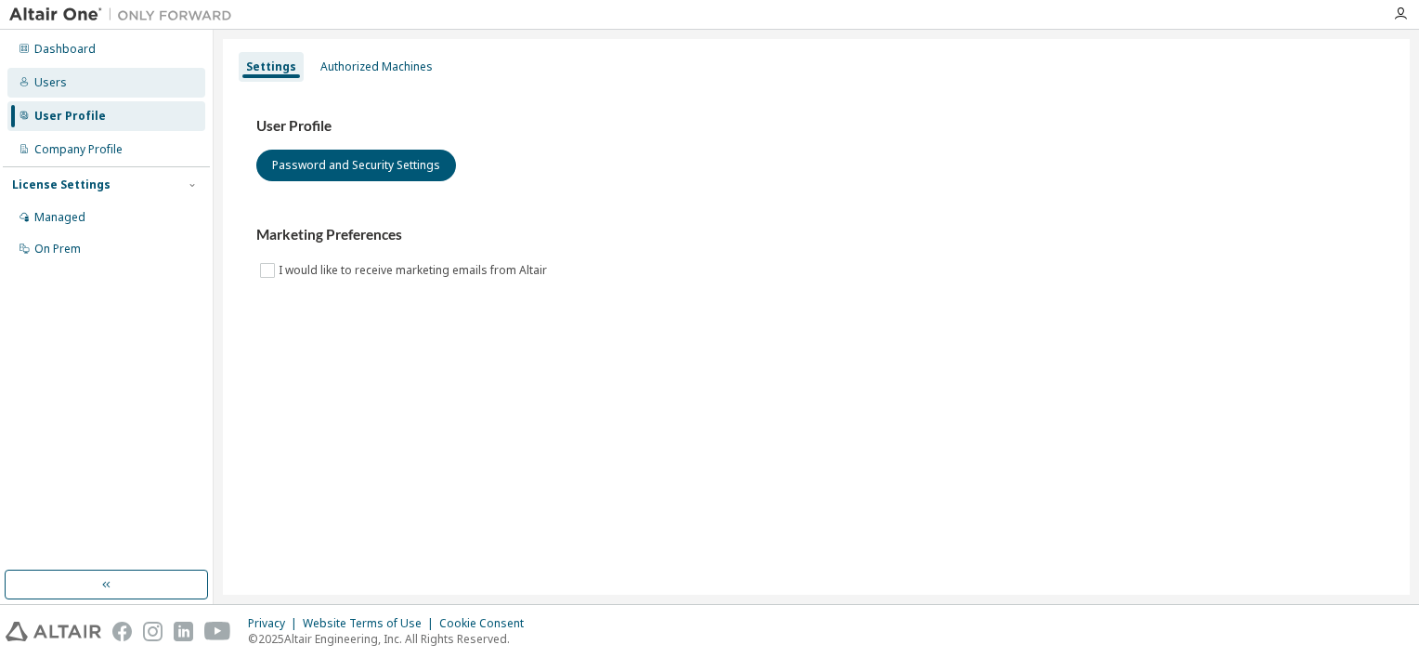
click at [86, 79] on div "Users" at bounding box center [106, 83] width 198 height 30
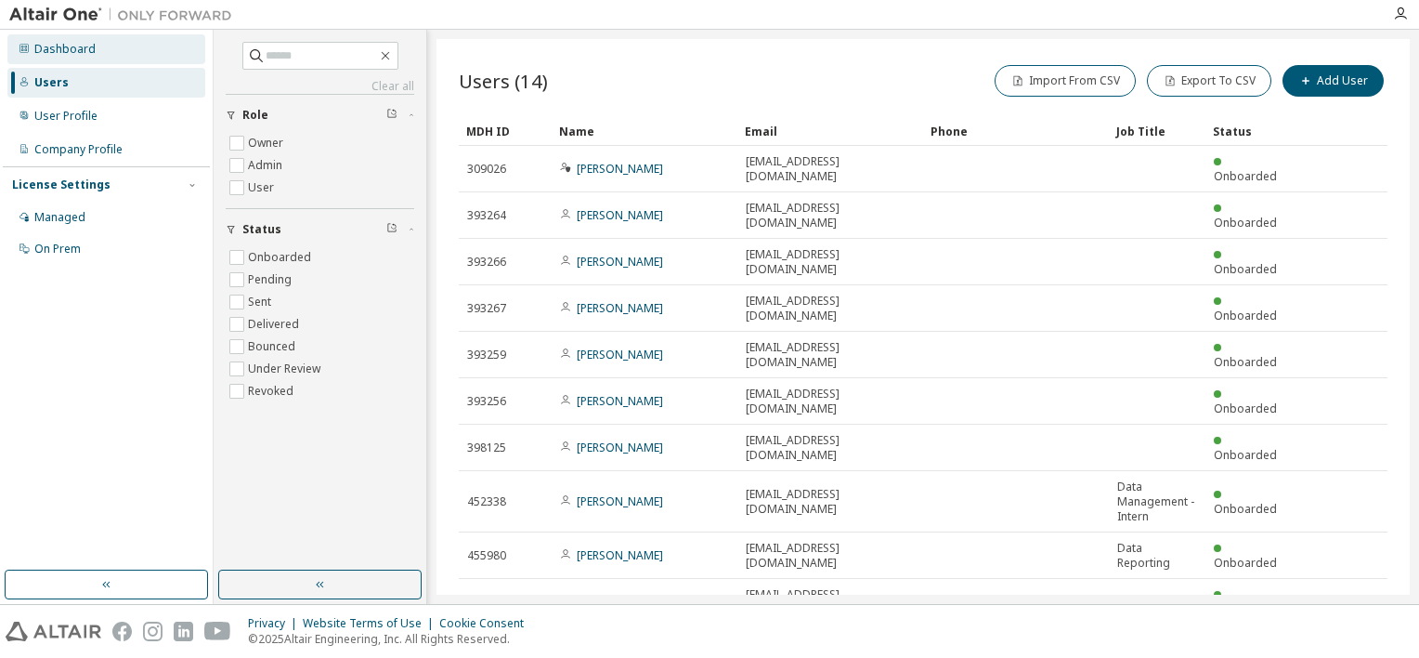
click at [68, 49] on div "Dashboard" at bounding box center [64, 49] width 61 height 15
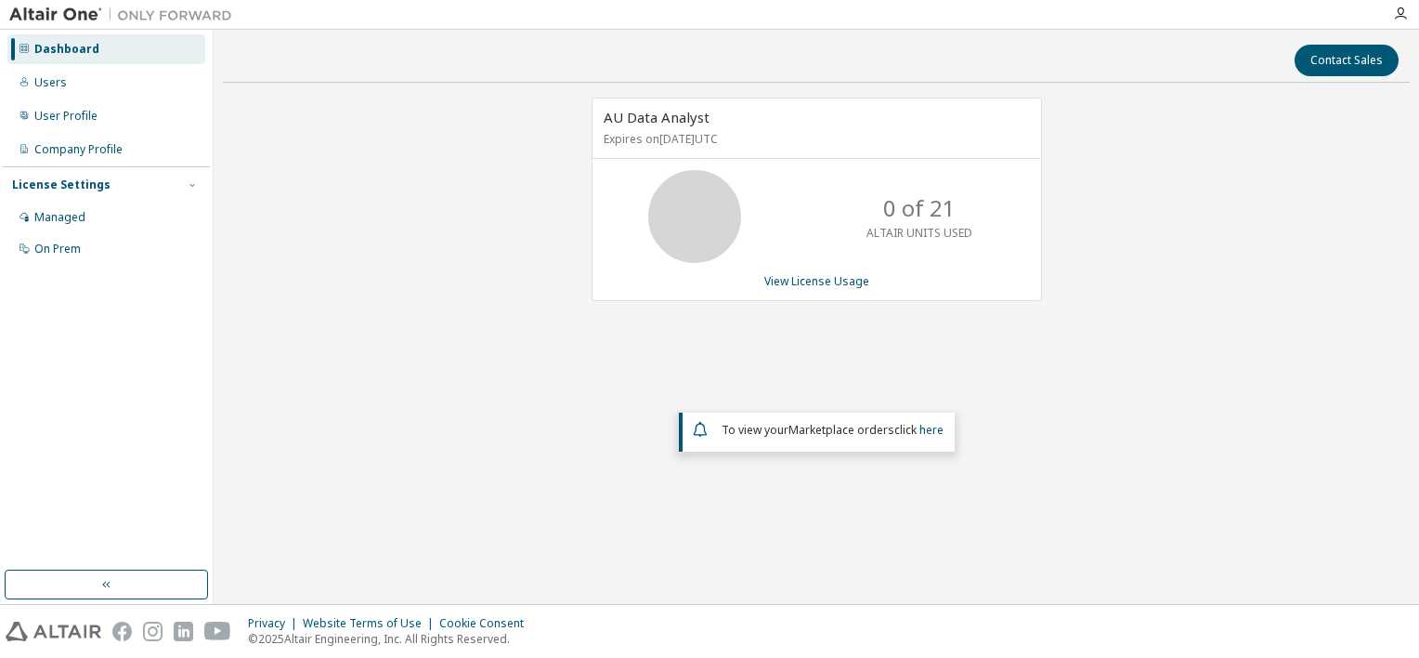
click at [71, 22] on img at bounding box center [125, 15] width 232 height 19
click at [67, 13] on img at bounding box center [125, 15] width 232 height 19
click at [63, 213] on div "Managed" at bounding box center [59, 217] width 51 height 15
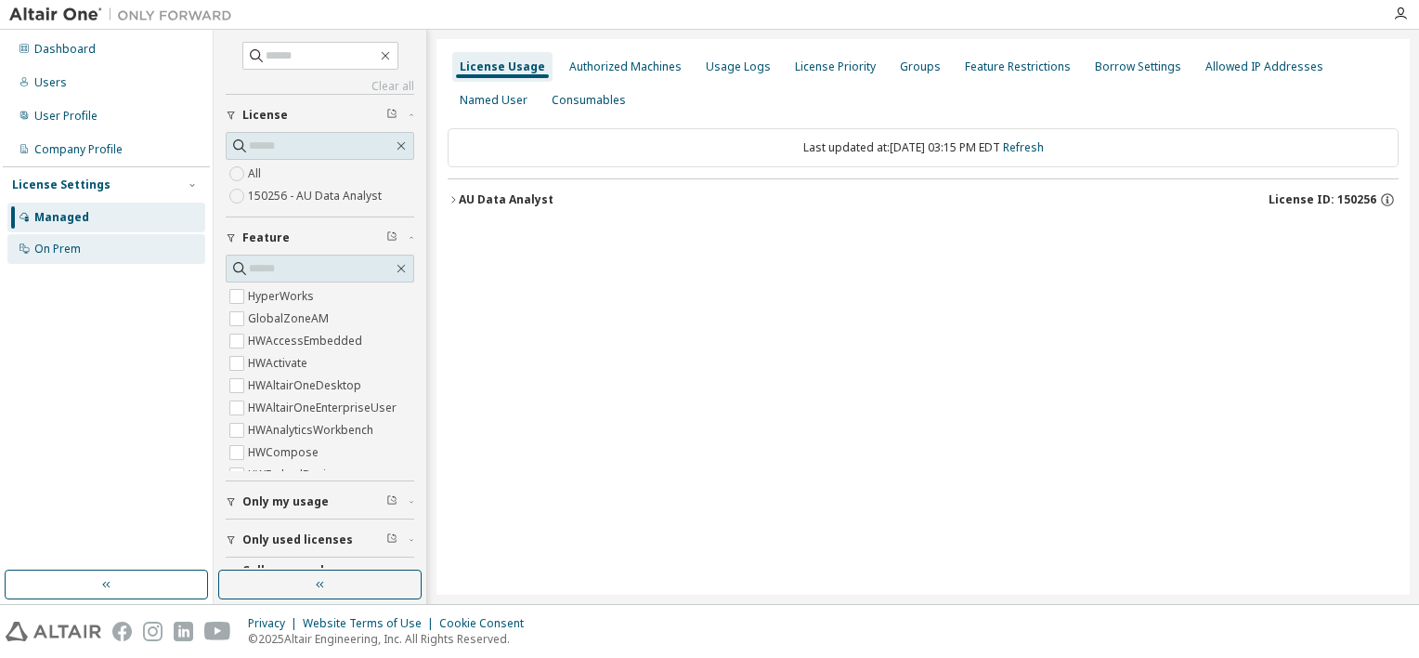
click at [82, 253] on div "On Prem" at bounding box center [106, 249] width 198 height 30
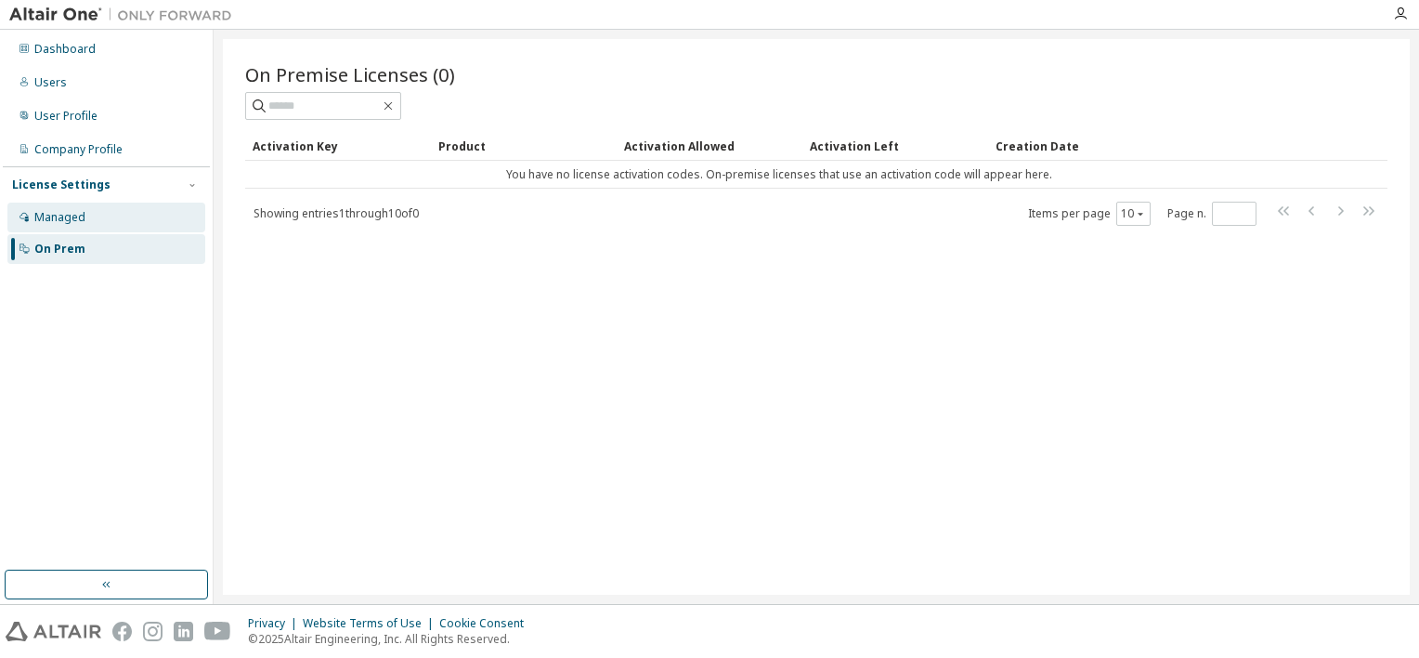
click at [85, 225] on div "Managed" at bounding box center [106, 217] width 198 height 30
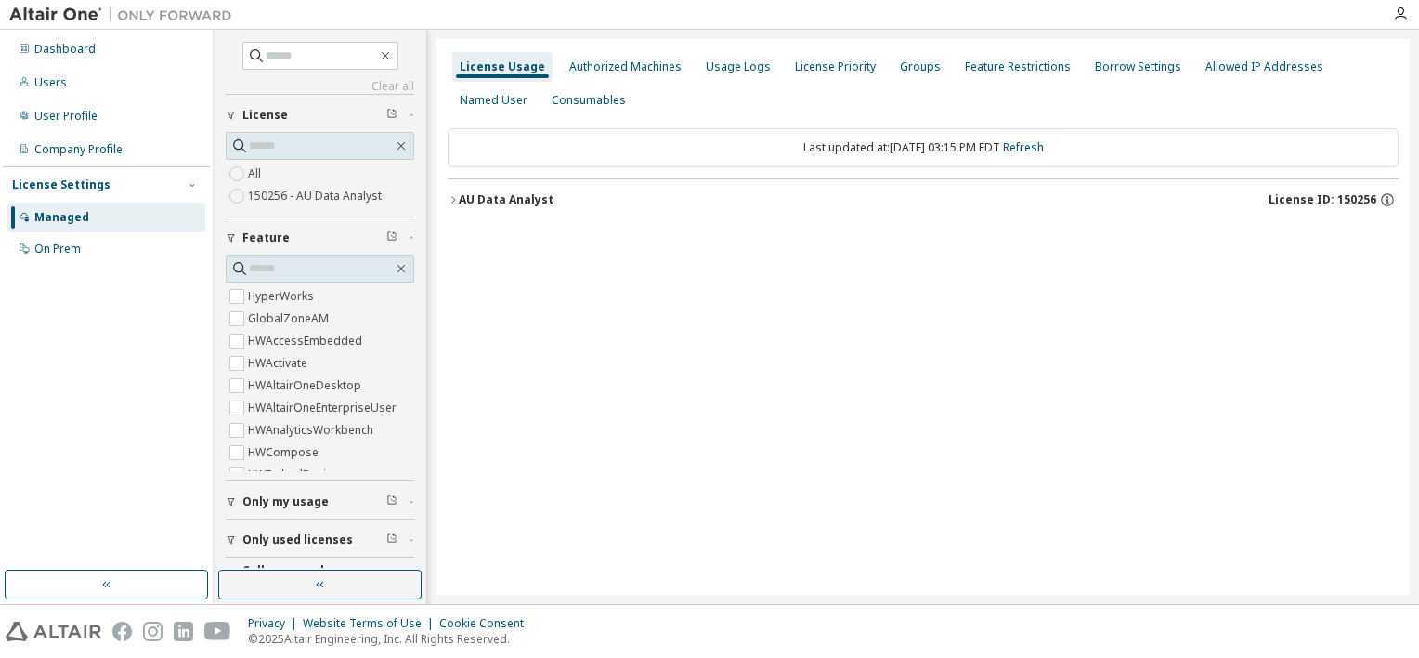
click at [268, 163] on div "All 150256 - AU Data Analyst" at bounding box center [320, 185] width 189 height 45
click at [699, 297] on div "License Usage Authorized Machines Usage Logs License Priority Groups Feature Re…" at bounding box center [923, 316] width 973 height 555
click at [465, 199] on div "AU Data Analyst" at bounding box center [506, 199] width 95 height 15
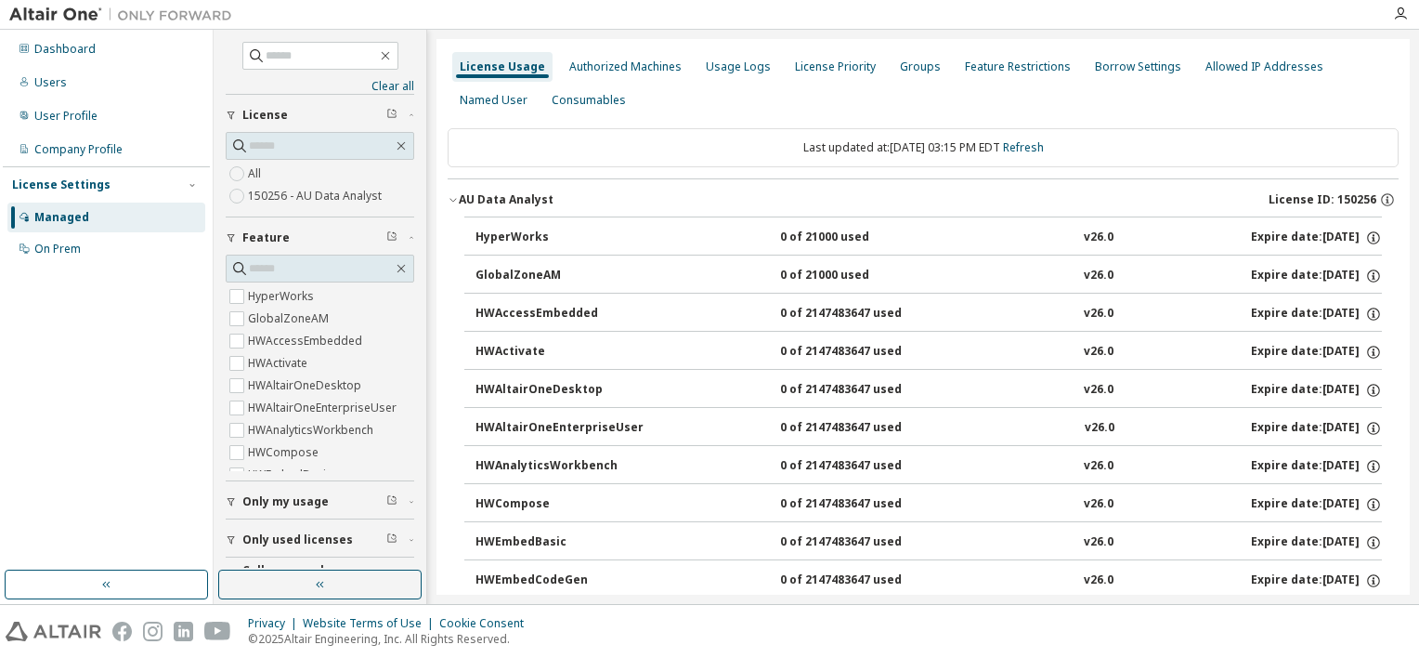
drag, startPoint x: 1051, startPoint y: 429, endPoint x: 816, endPoint y: 54, distance: 443.3
click at [56, 56] on div "Dashboard" at bounding box center [64, 49] width 61 height 15
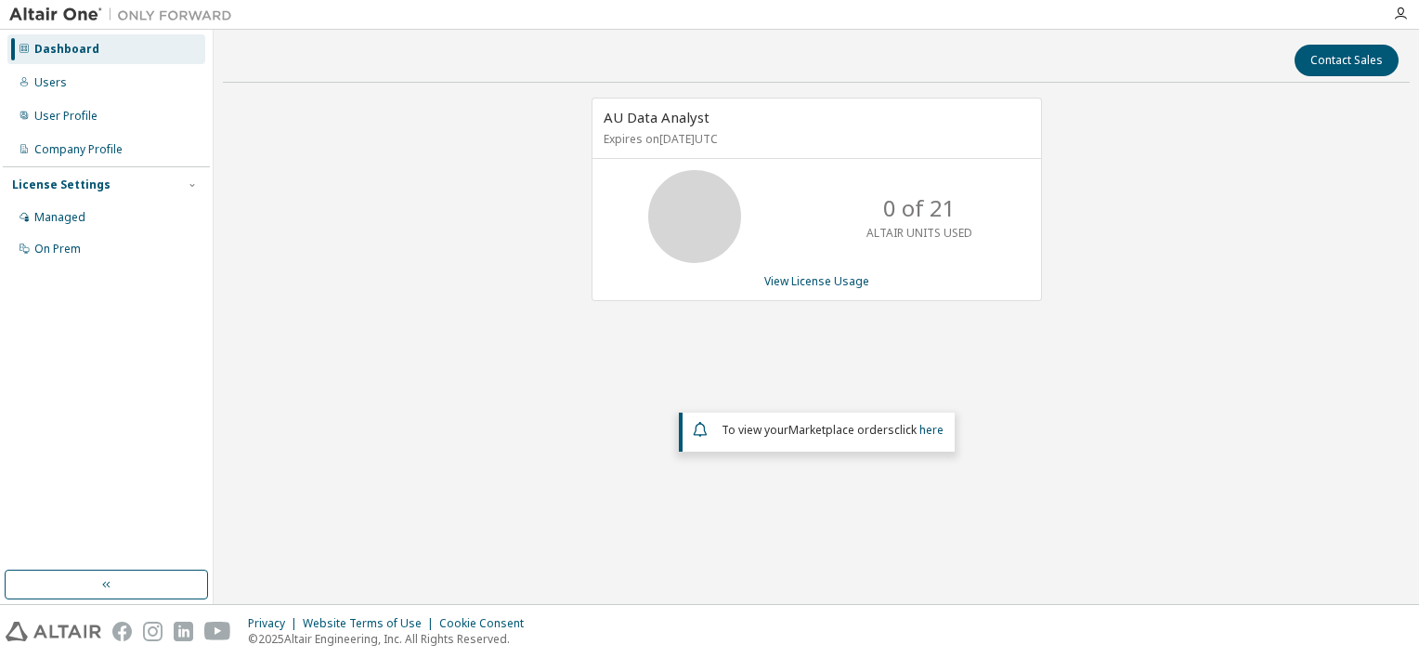
drag, startPoint x: 0, startPoint y: 0, endPoint x: 1078, endPoint y: 236, distance: 1103.0
click at [1078, 236] on div "AU Data Analyst Expires on September 27, 2025 UTC 0 of 21 ALTAIR UNITS USED Vie…" at bounding box center [816, 311] width 1187 height 427
click at [803, 284] on link "View License Usage" at bounding box center [816, 281] width 105 height 16
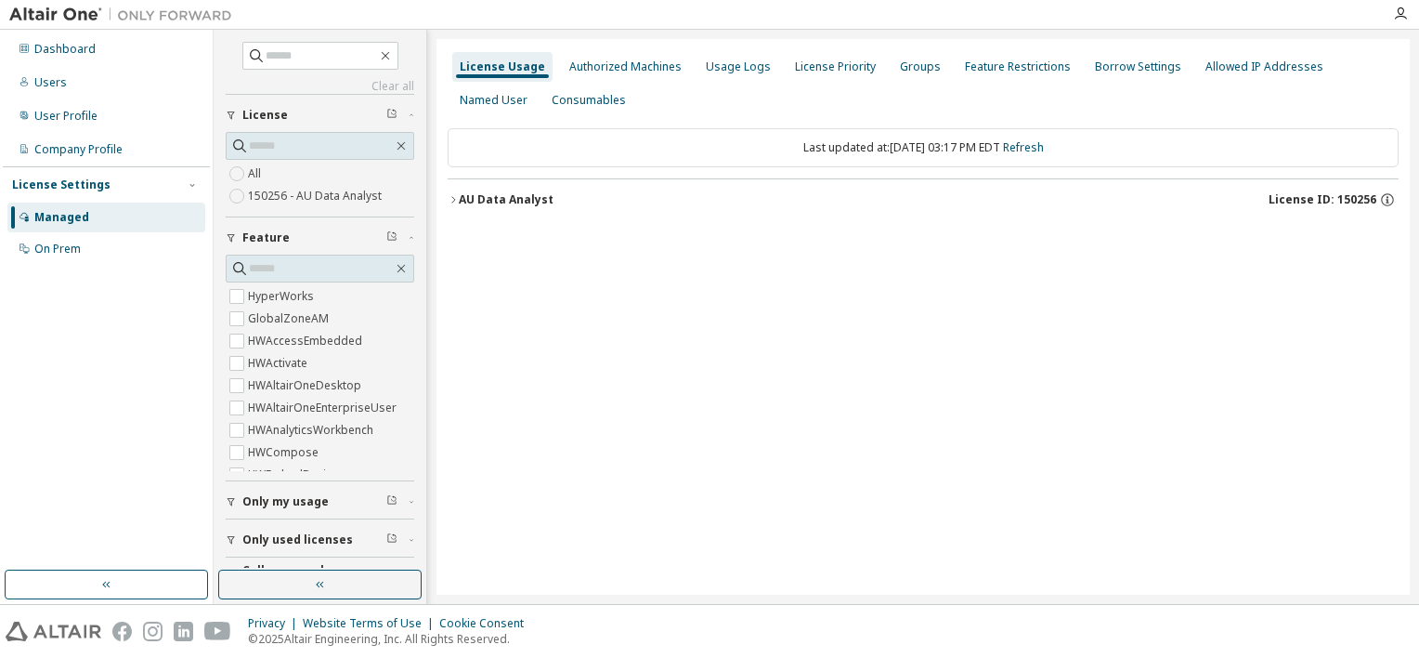
click at [801, 284] on div "License Usage Authorized Machines Usage Logs License Priority Groups Feature Re…" at bounding box center [923, 316] width 973 height 555
